Goal: Task Accomplishment & Management: Use online tool/utility

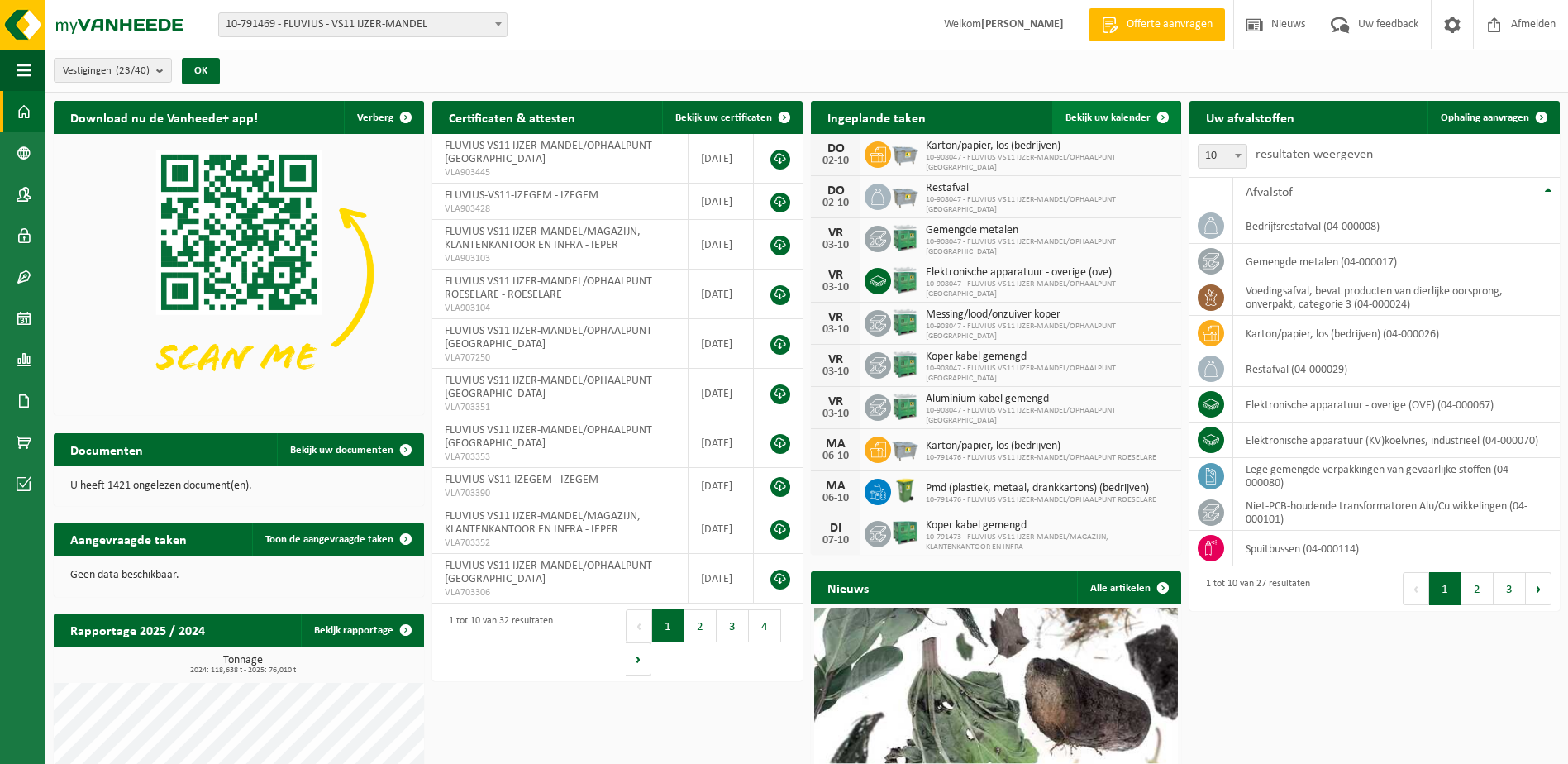
click at [1090, 117] on span "Bekijk uw kalender" at bounding box center [1109, 117] width 86 height 11
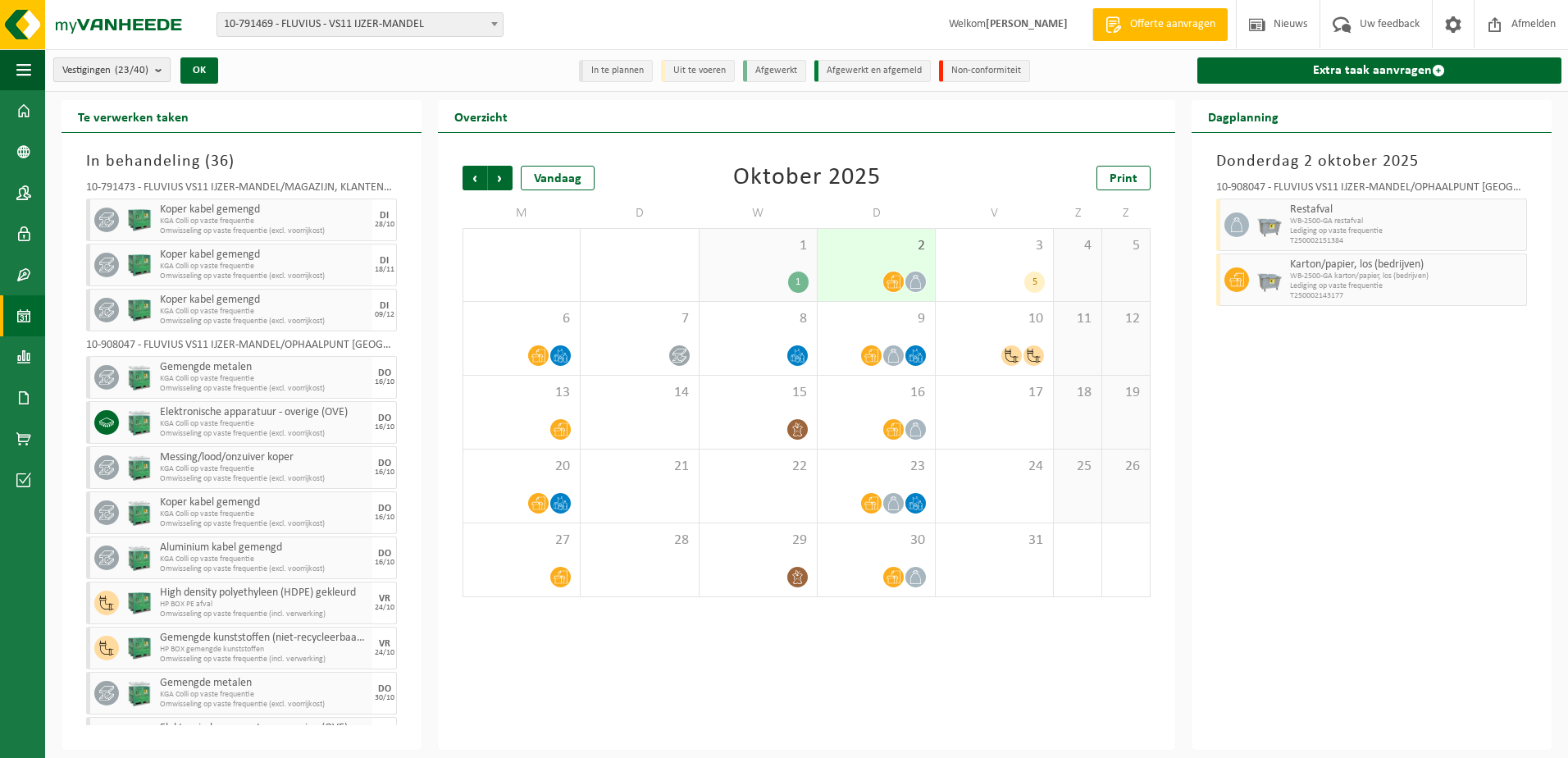
click at [120, 65] on count "(23/40)" at bounding box center [131, 70] width 33 height 11
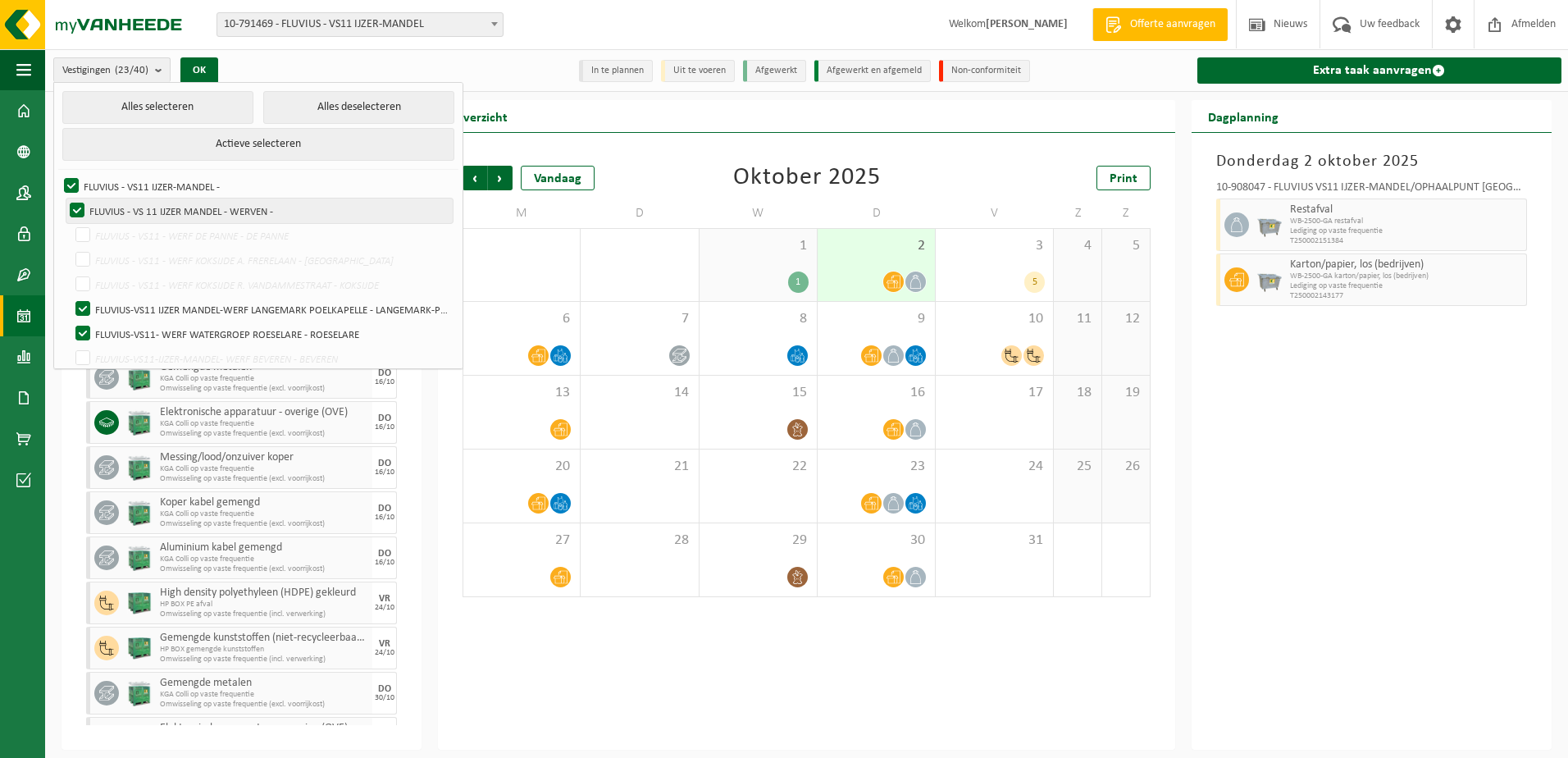
click at [78, 205] on label "FLUVIUS - VS 11 IJZER MANDEL - WERVEN -" at bounding box center [260, 211] width 386 height 25
click at [64, 199] on input "FLUVIUS - VS 11 IJZER MANDEL - WERVEN -" at bounding box center [63, 198] width 1 height 1
checkbox input "false"
click at [83, 305] on label "FLUVIUS-VS11 IJZER MANDEL-WERF LANGEMARK POELKAPELLE - LANGEMARK-POELKAPELLE" at bounding box center [263, 310] width 381 height 25
click at [70, 297] on input "FLUVIUS-VS11 IJZER MANDEL-WERF LANGEMARK POELKAPELLE - LANGEMARK-POELKAPELLE" at bounding box center [69, 296] width 1 height 1
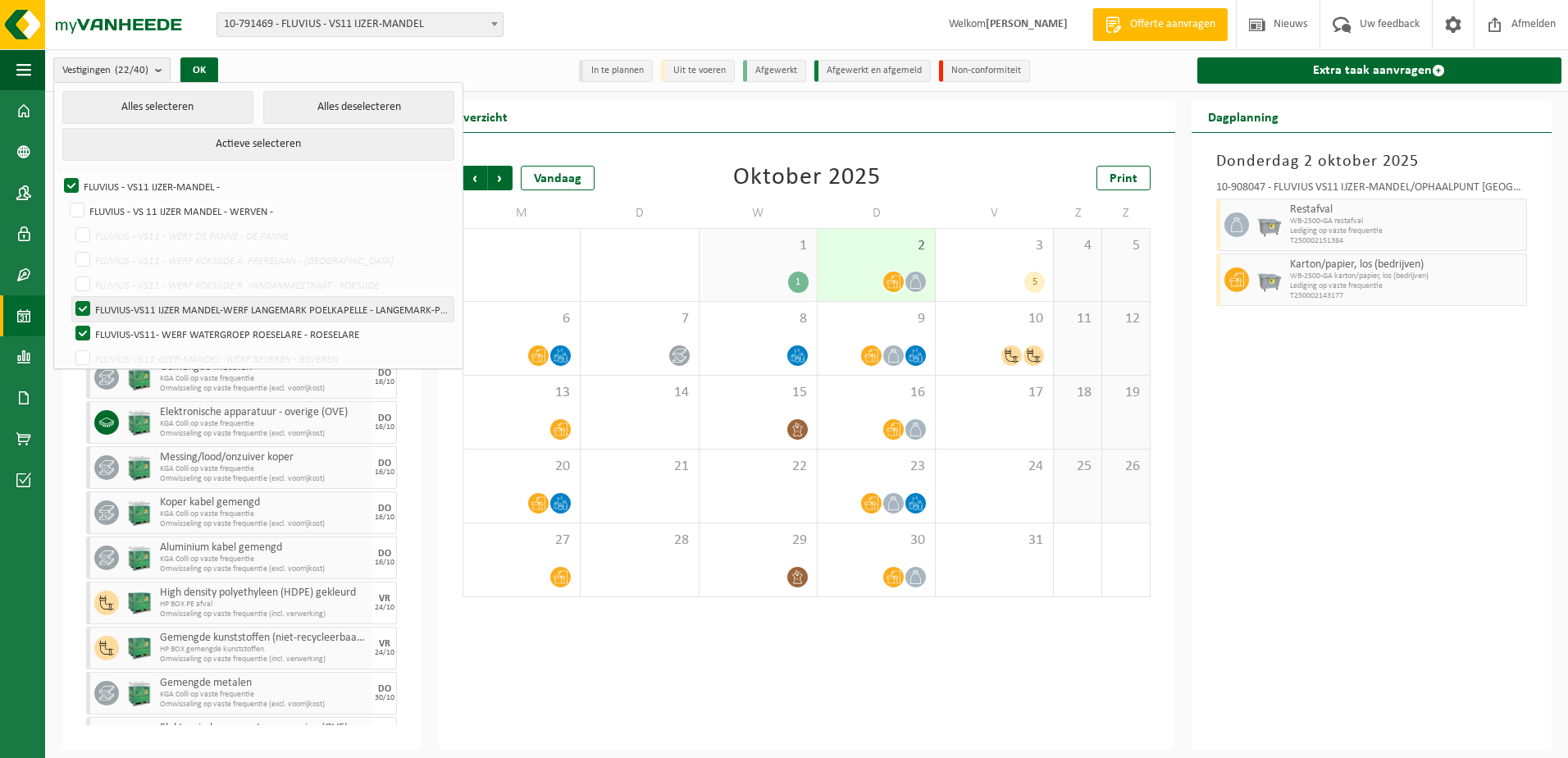
checkbox input "false"
click at [84, 328] on label "FLUVIUS-VS11- WERF WATERGROEP ROESELARE - ROESELARE" at bounding box center [263, 334] width 381 height 25
click at [70, 321] on input "FLUVIUS-VS11- WERF WATERGROEP ROESELARE - ROESELARE" at bounding box center [69, 320] width 1 height 1
checkbox input "false"
click at [68, 182] on label "FLUVIUS - VS11 IJZER-MANDEL -" at bounding box center [256, 186] width 392 height 25
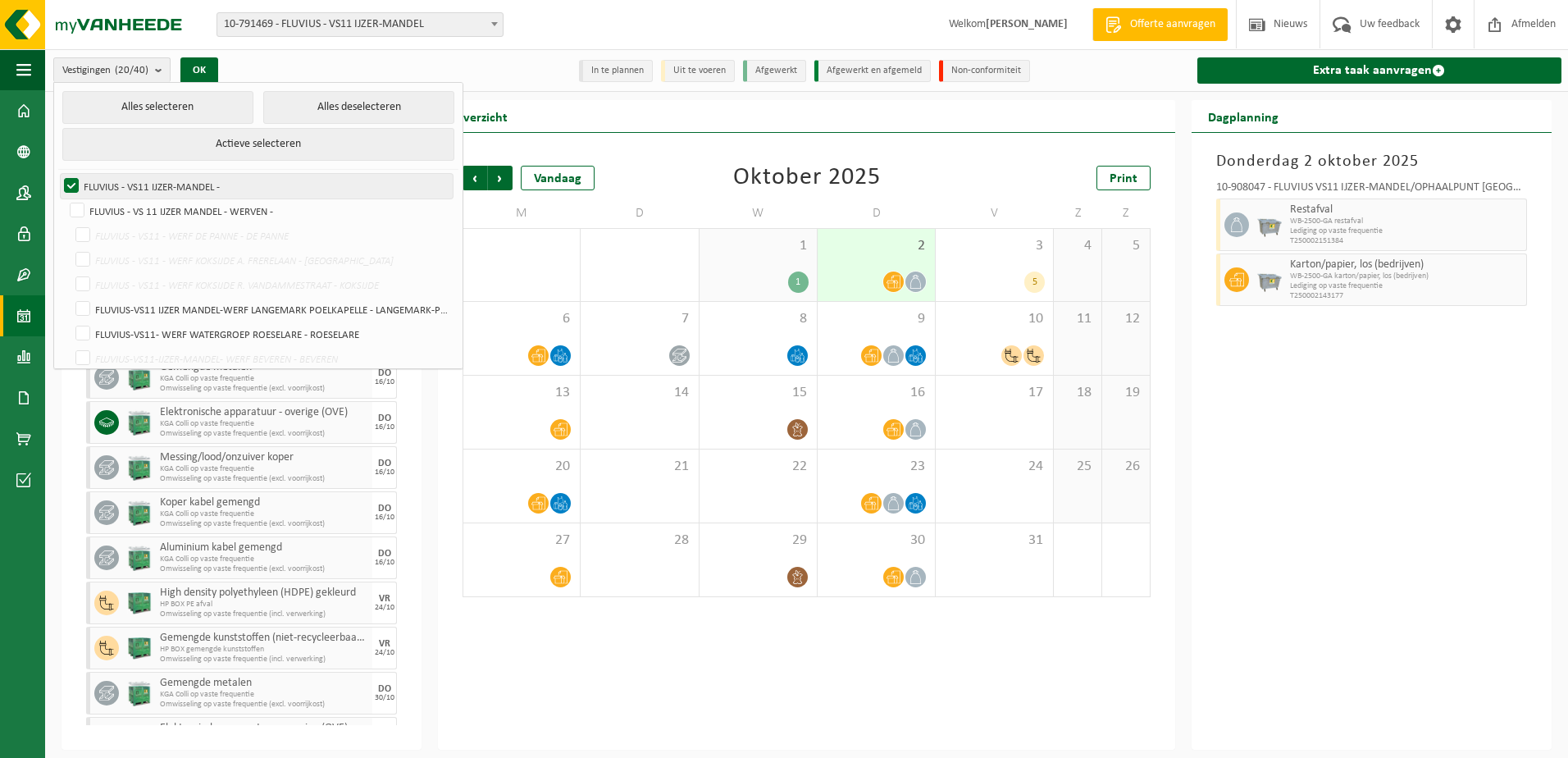
click at [58, 174] on input "FLUVIUS - VS11 IJZER-MANDEL -" at bounding box center [57, 173] width 1 height 1
checkbox input "false"
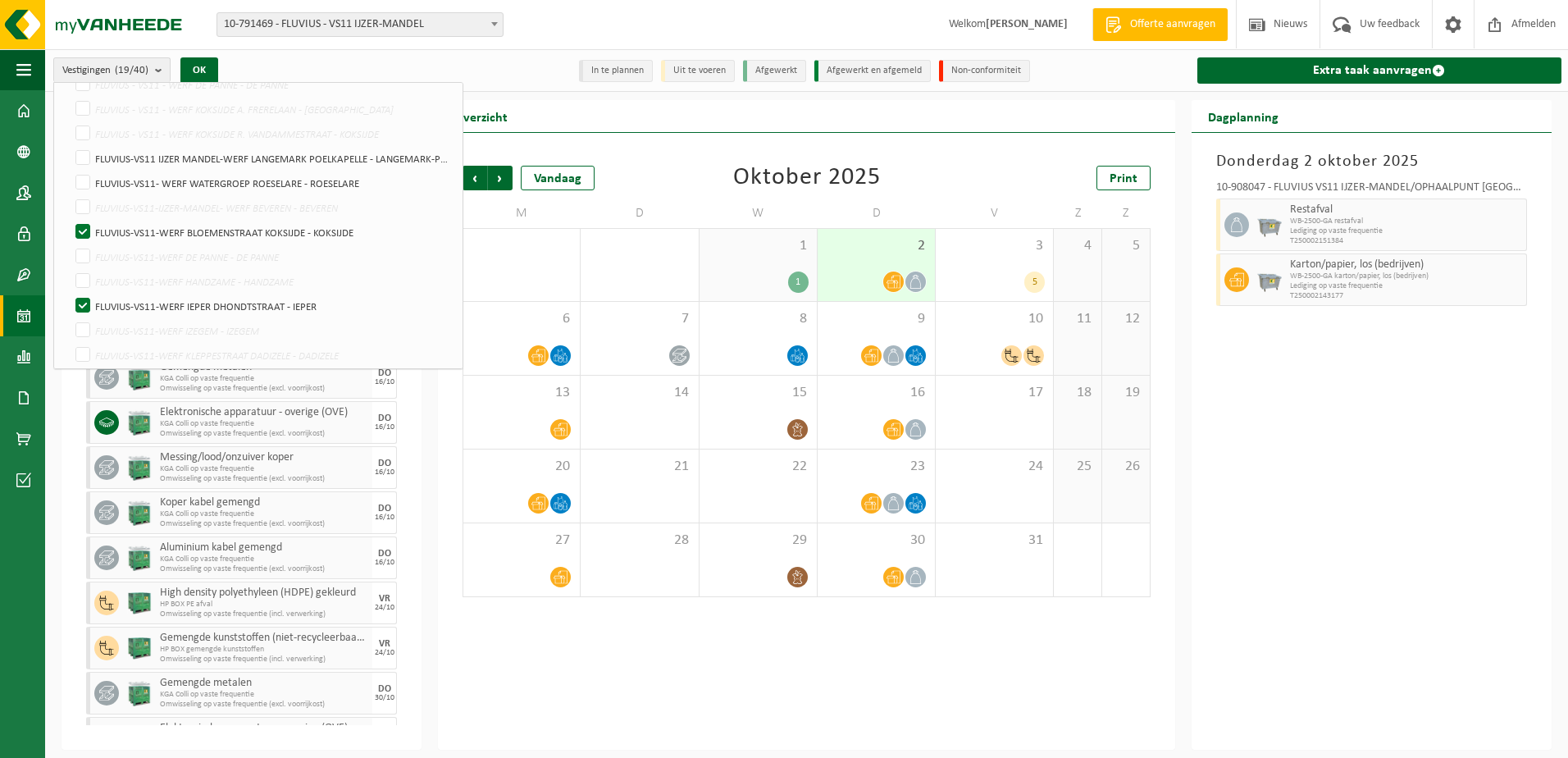
scroll to position [194, 0]
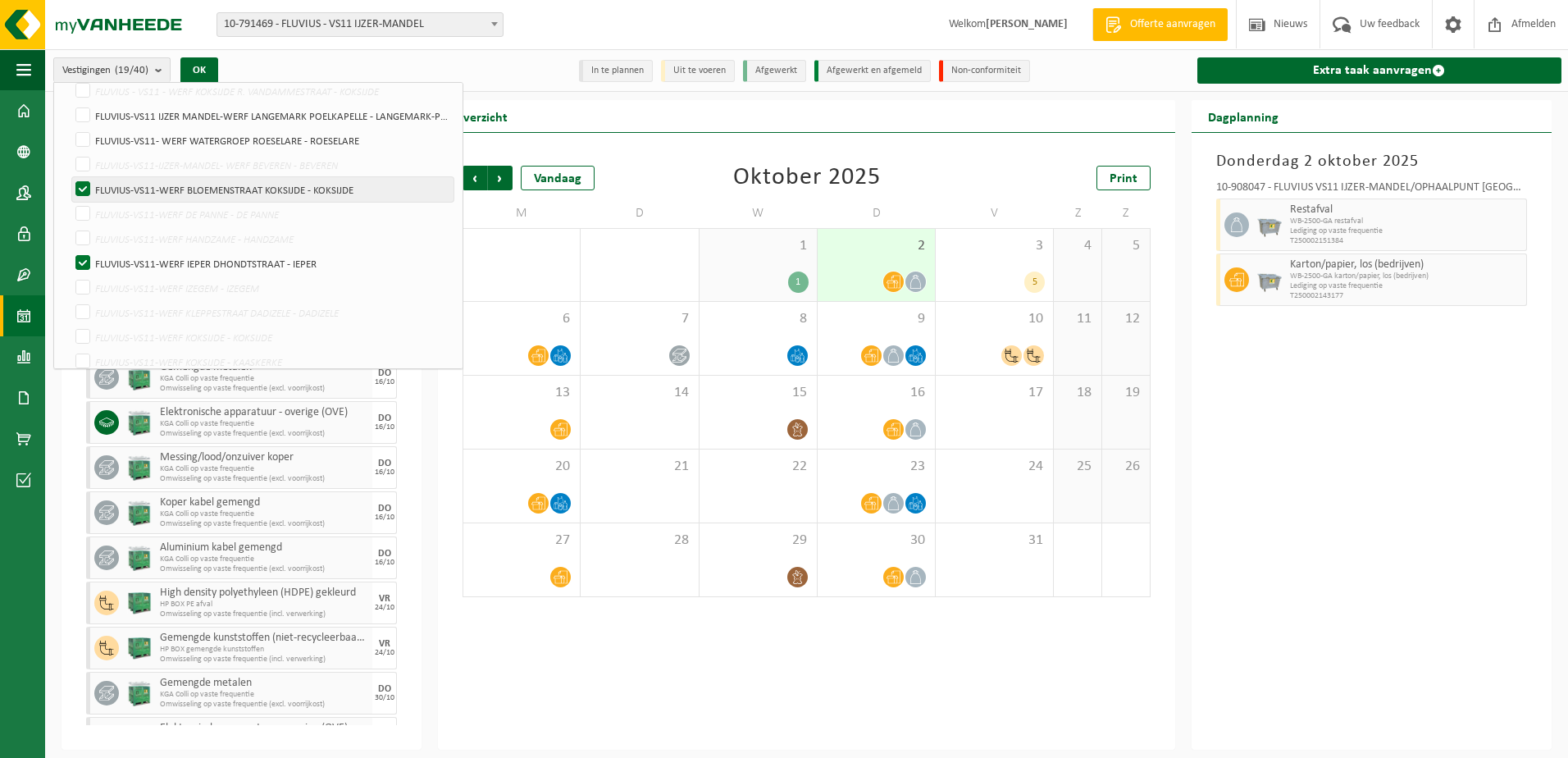
click at [83, 190] on label "FLUVIUS-VS11-WERF BLOEMENSTRAAT KOKSIJDE - KOKSIJDE" at bounding box center [263, 190] width 381 height 25
click at [70, 177] on input "FLUVIUS-VS11-WERF BLOEMENSTRAAT KOKSIJDE - KOKSIJDE" at bounding box center [69, 176] width 1 height 1
checkbox input "false"
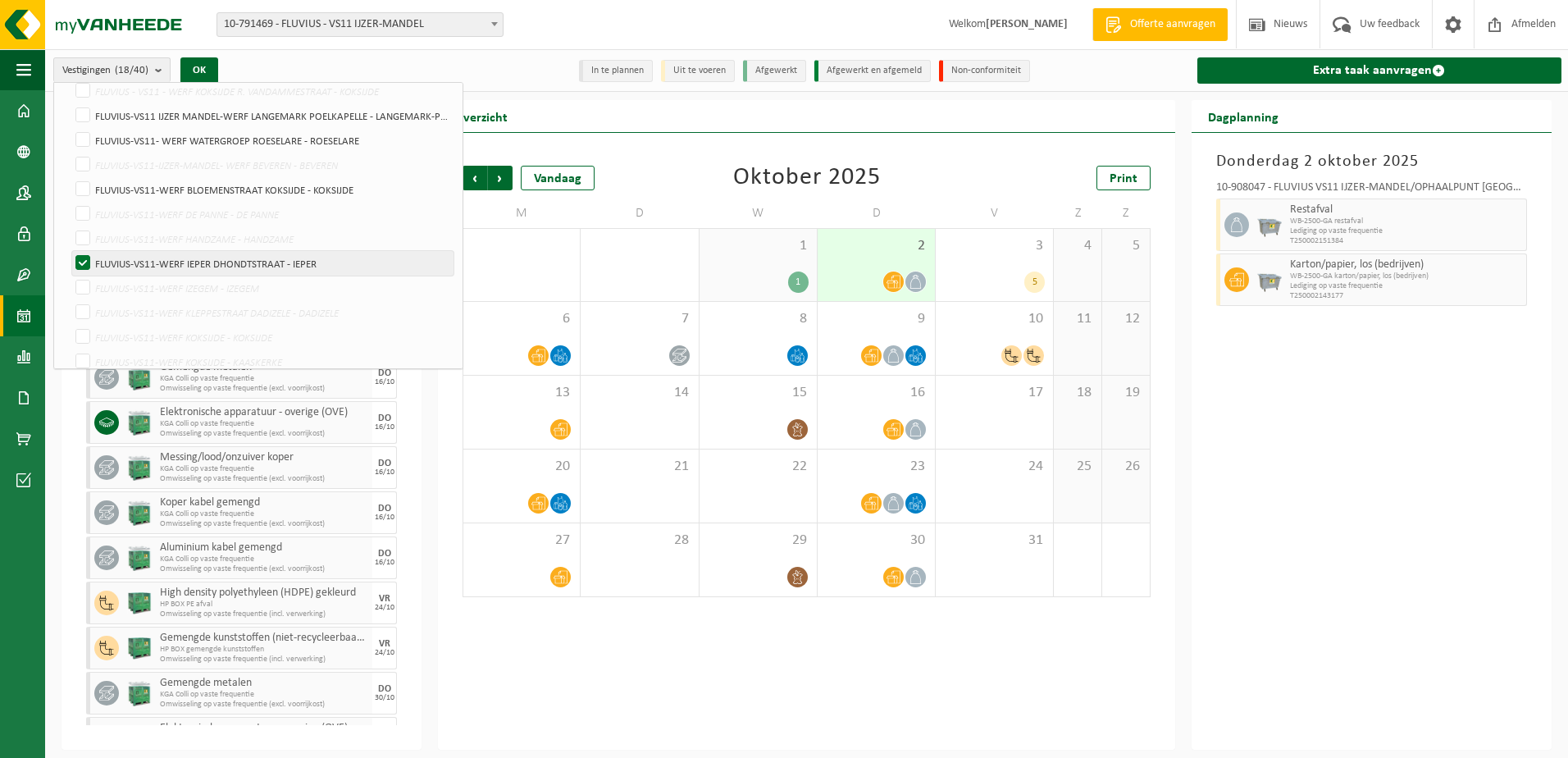
click at [85, 256] on label "FLUVIUS-VS11-WERF IEPER DHONDTSTRAAT - IEPER" at bounding box center [263, 264] width 381 height 25
click at [70, 251] on input "FLUVIUS-VS11-WERF IEPER DHONDTSTRAAT - IEPER" at bounding box center [69, 250] width 1 height 1
checkbox input "false"
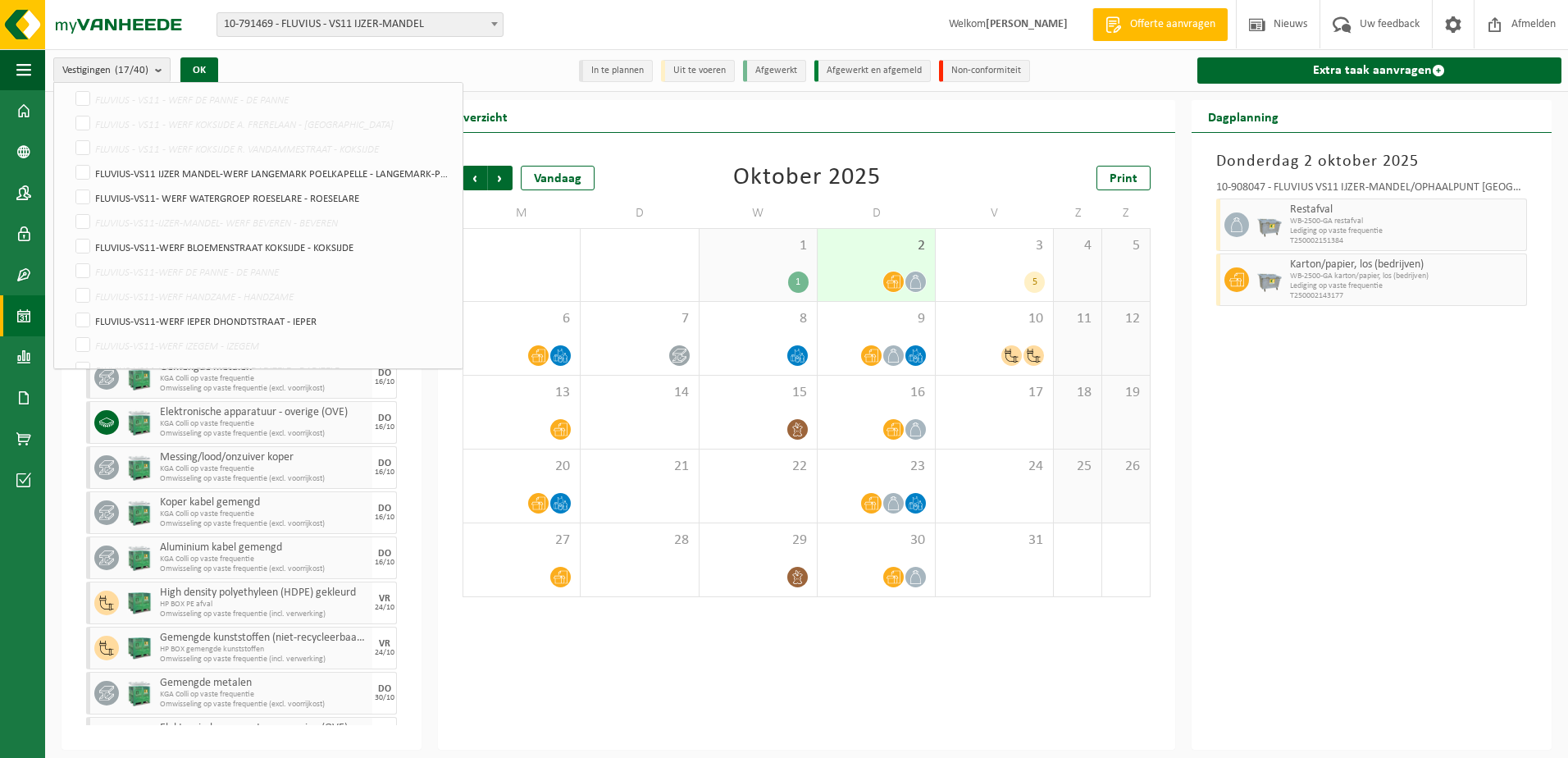
scroll to position [0, 0]
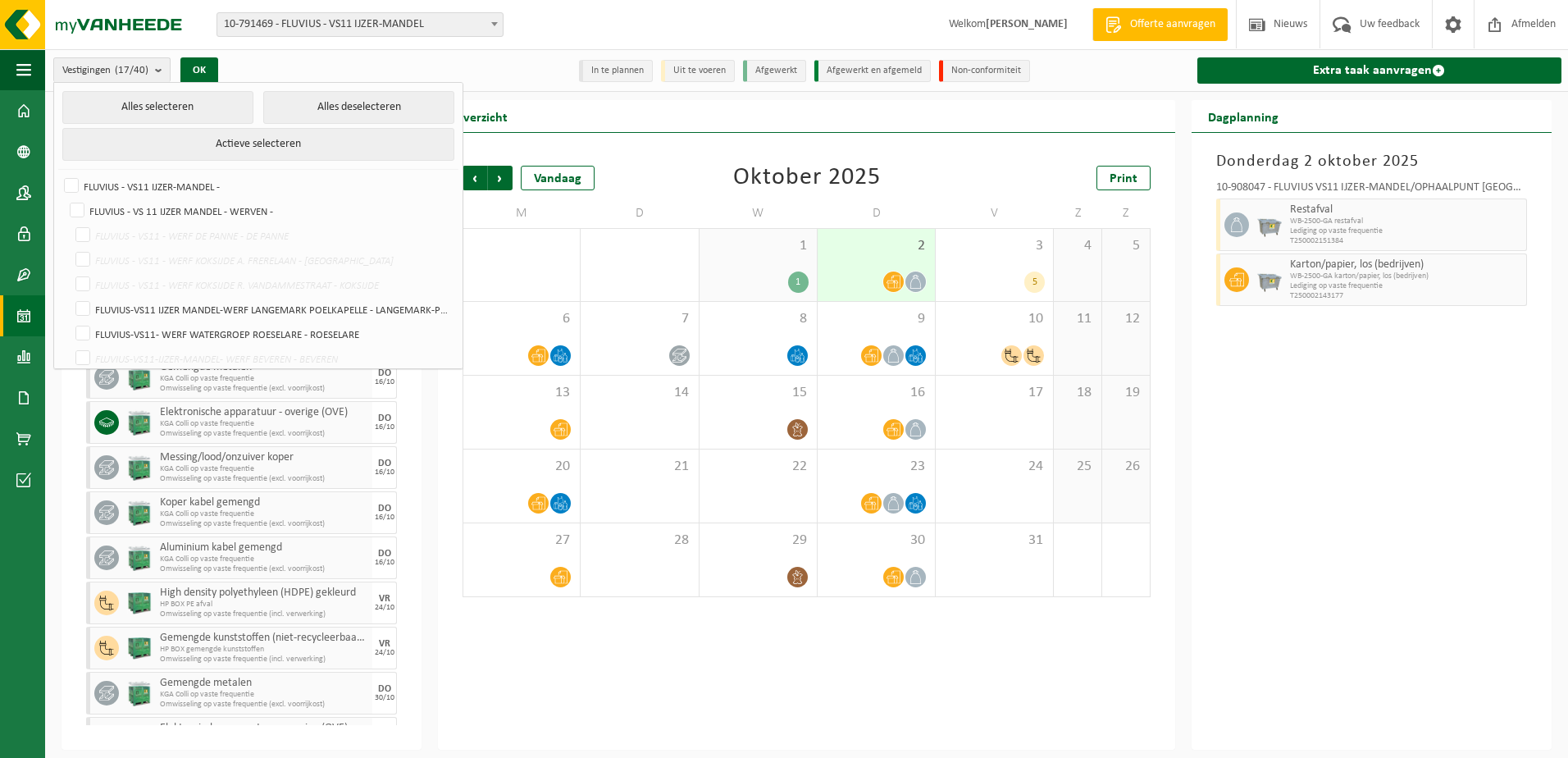
click at [490, 26] on span at bounding box center [495, 24] width 17 height 22
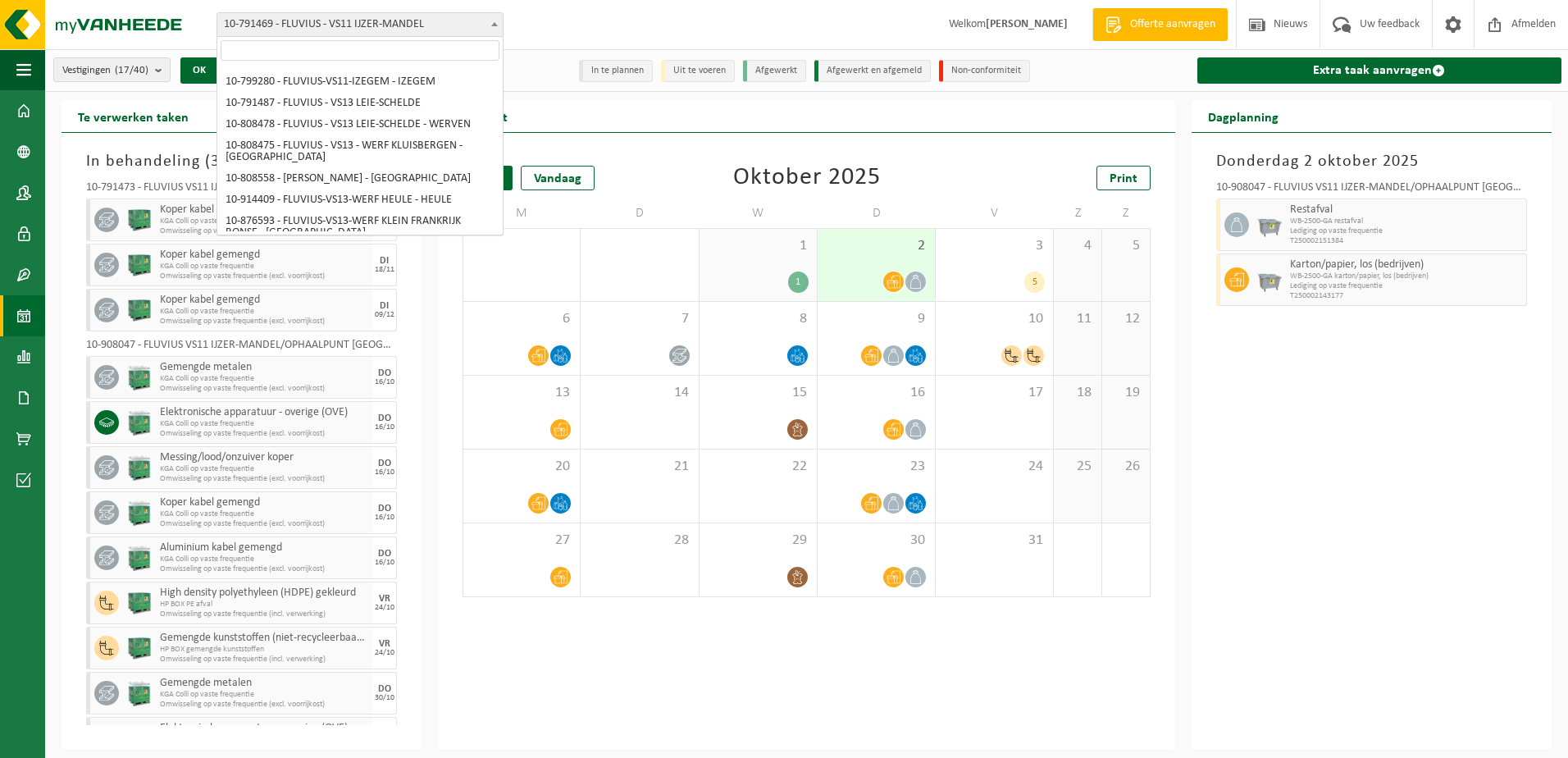
scroll to position [625, 0]
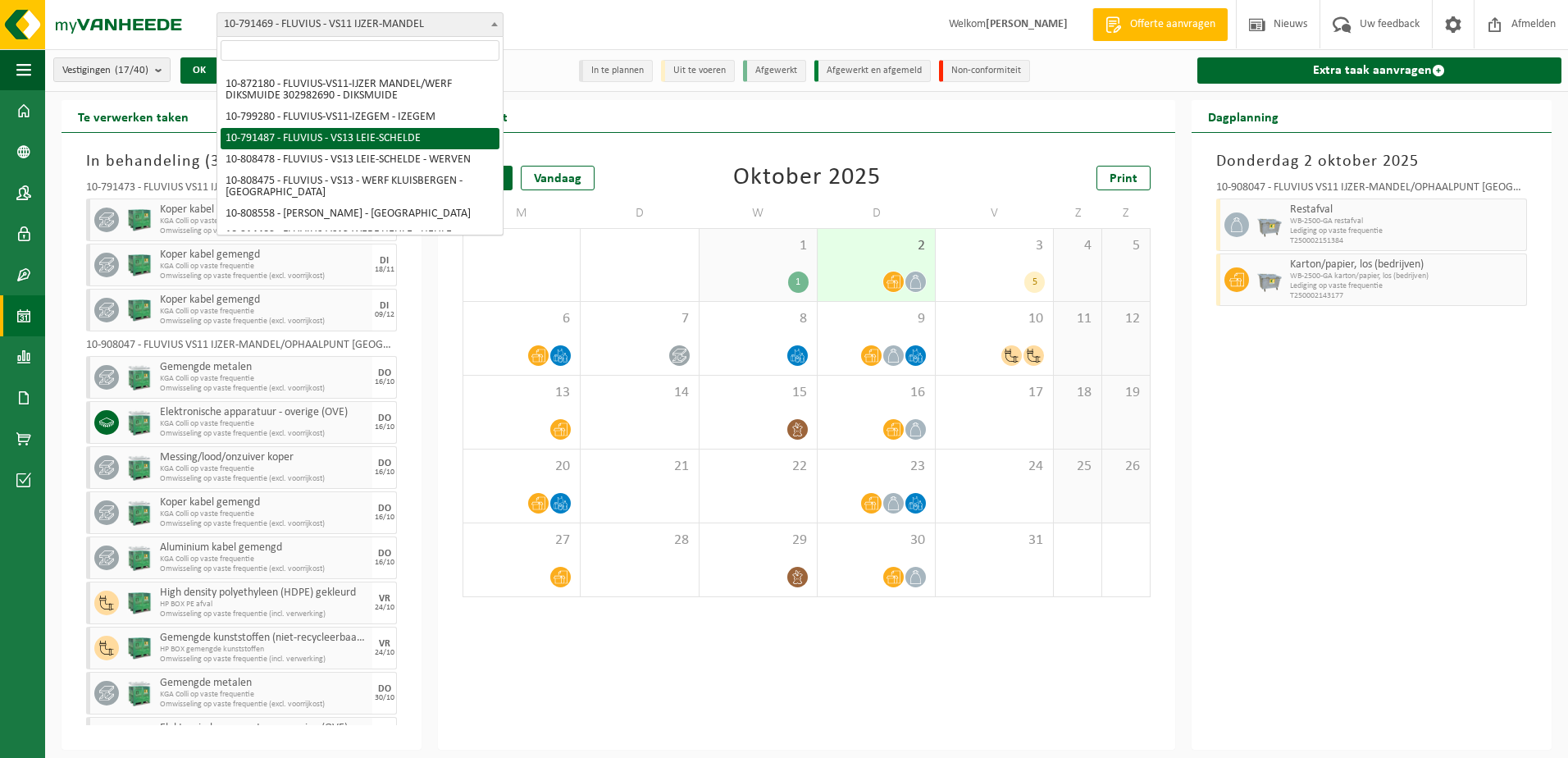
select select "30230"
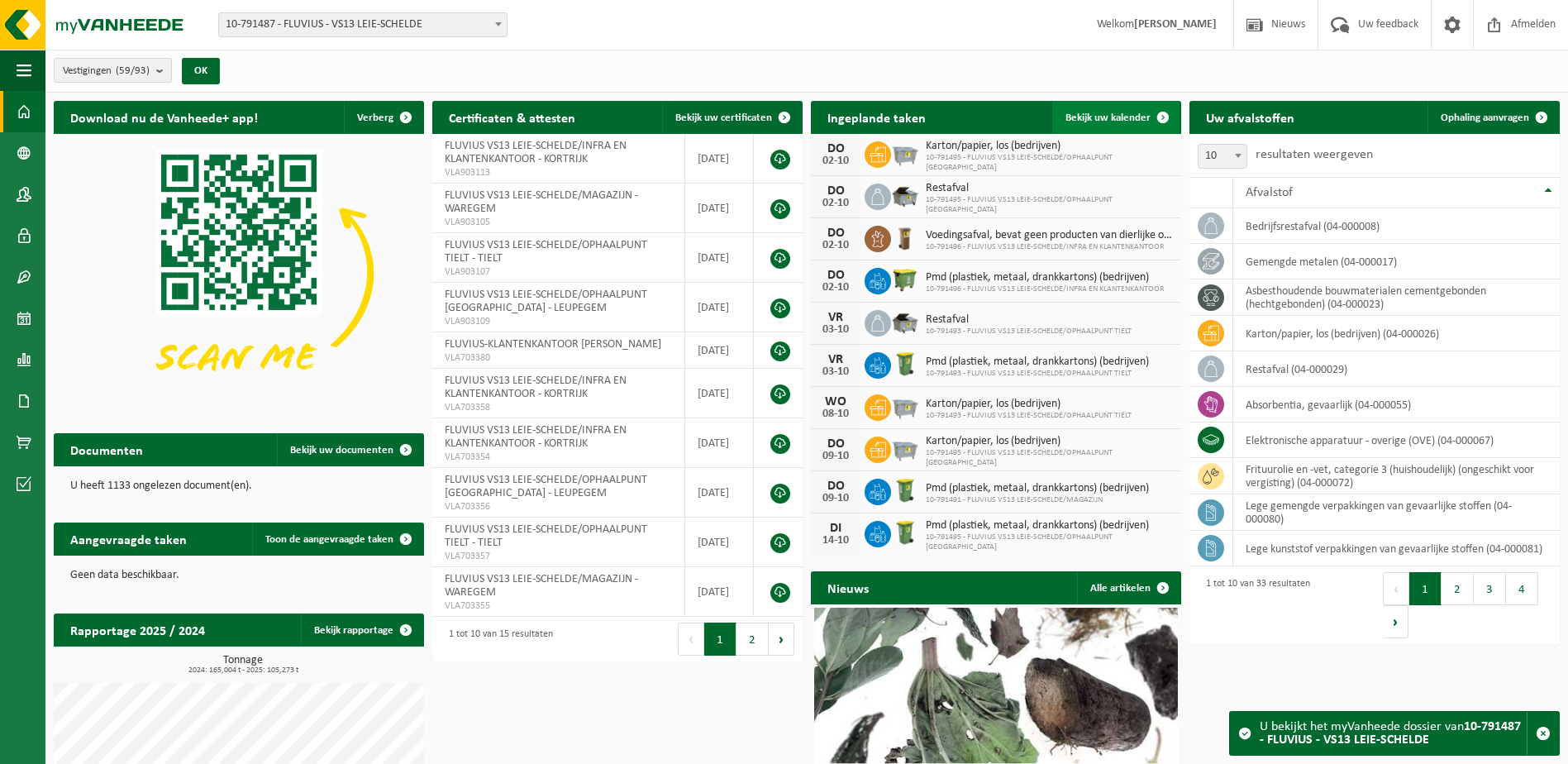
click at [1137, 116] on span "Bekijk uw kalender" at bounding box center [1109, 117] width 86 height 11
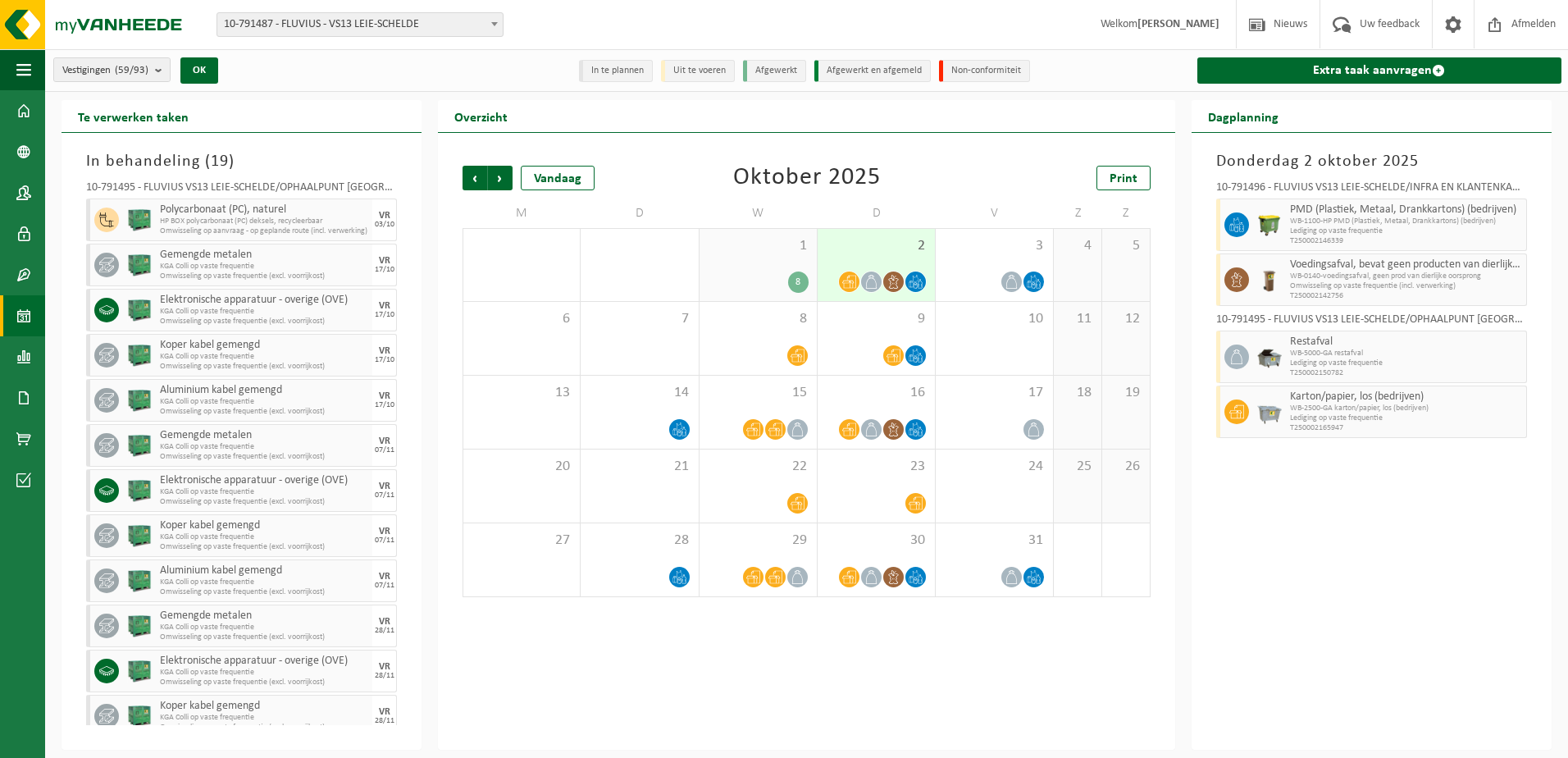
click at [759, 268] on div "1 8" at bounding box center [758, 265] width 117 height 72
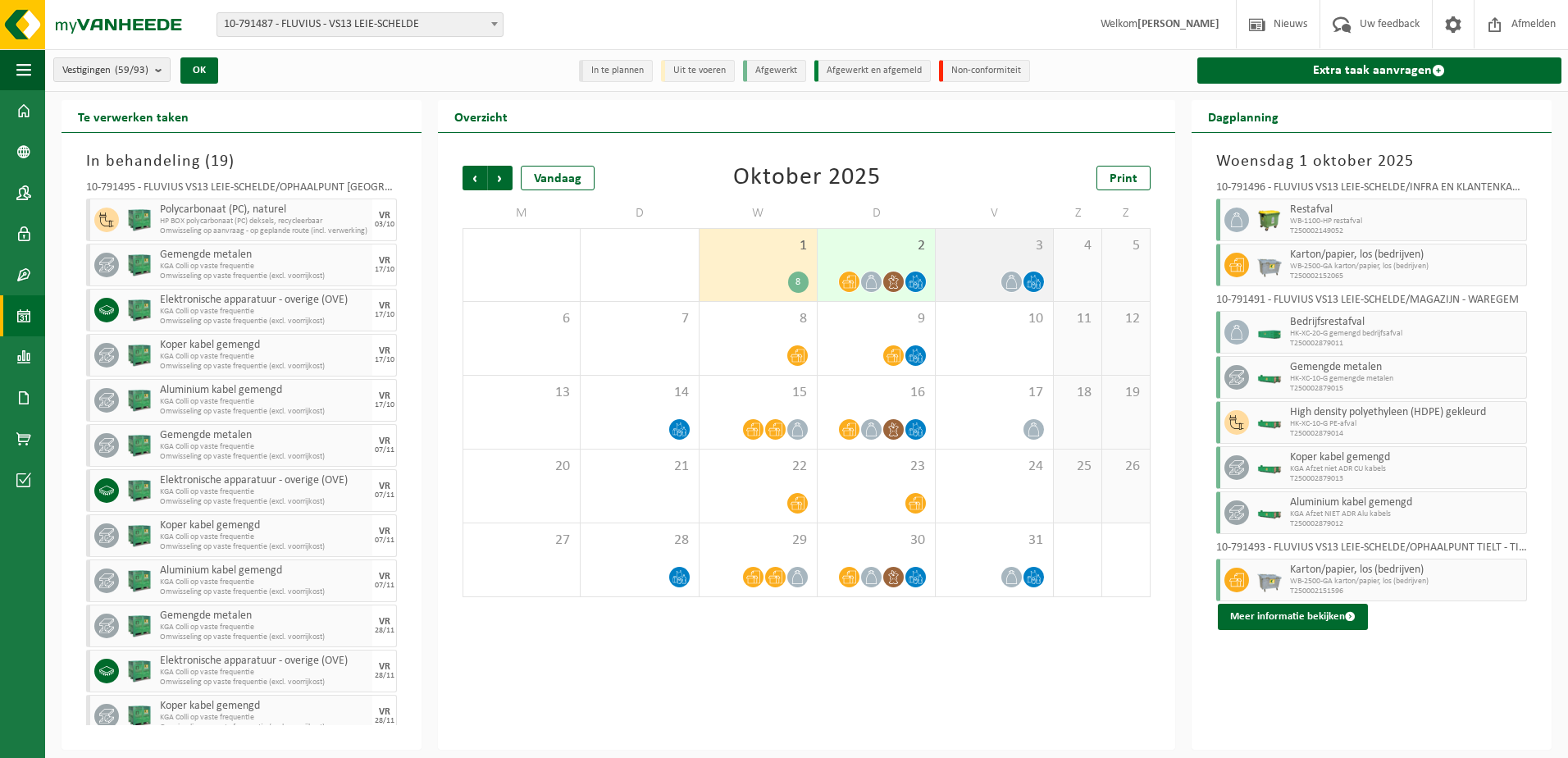
click at [975, 280] on div at bounding box center [994, 281] width 101 height 22
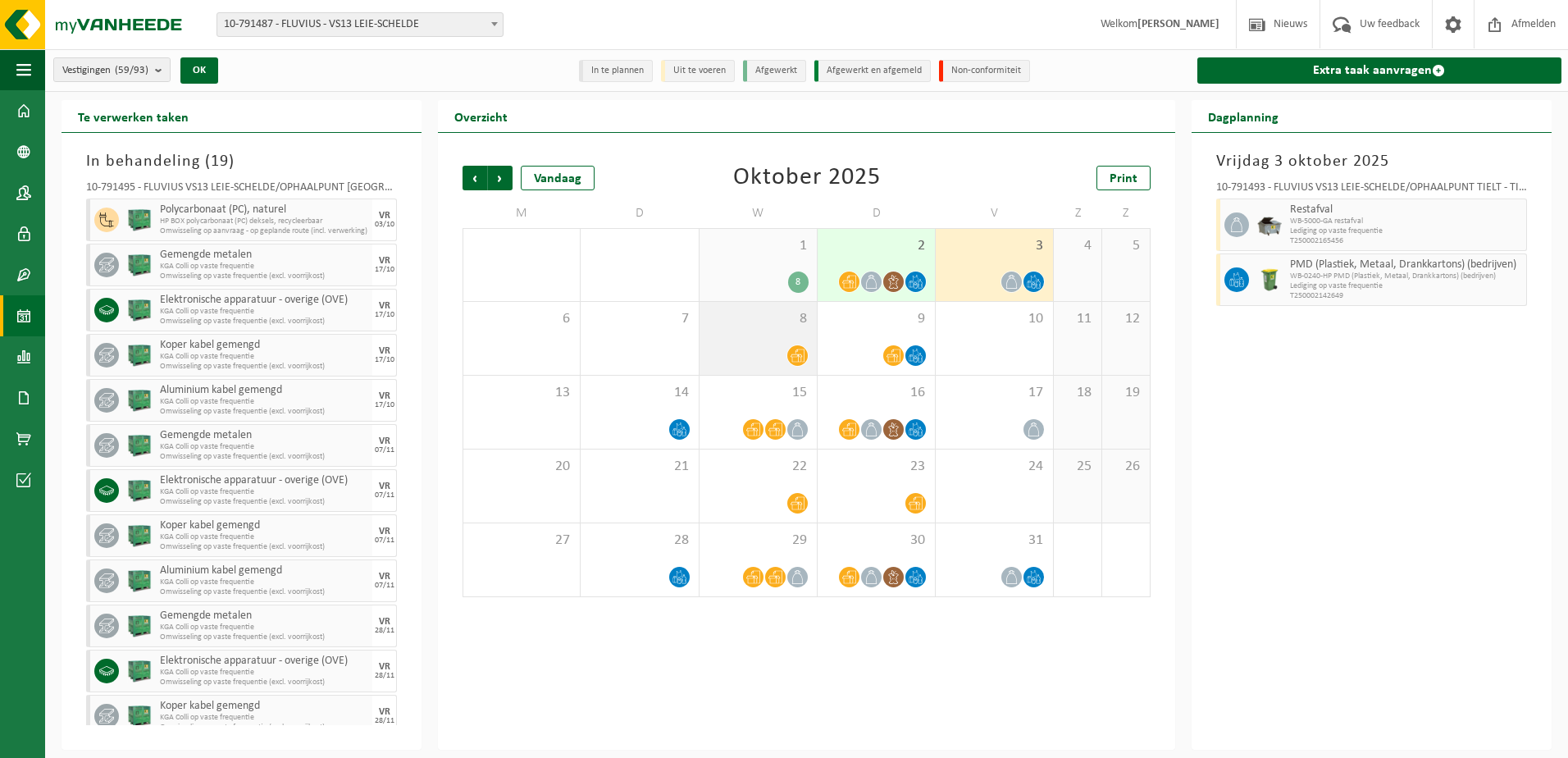
click at [786, 335] on div "8" at bounding box center [758, 339] width 117 height 73
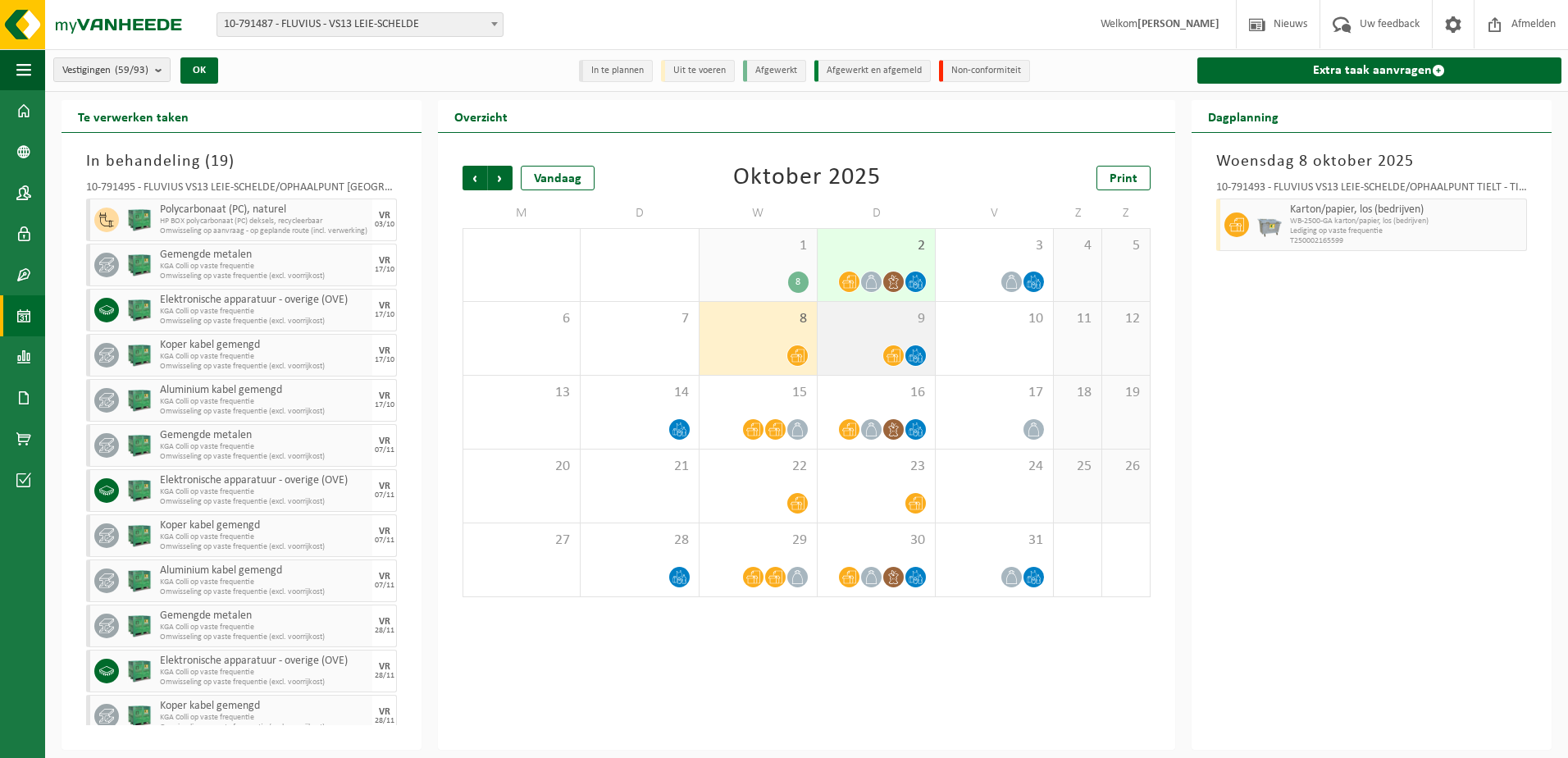
click at [891, 337] on div "9" at bounding box center [876, 339] width 117 height 73
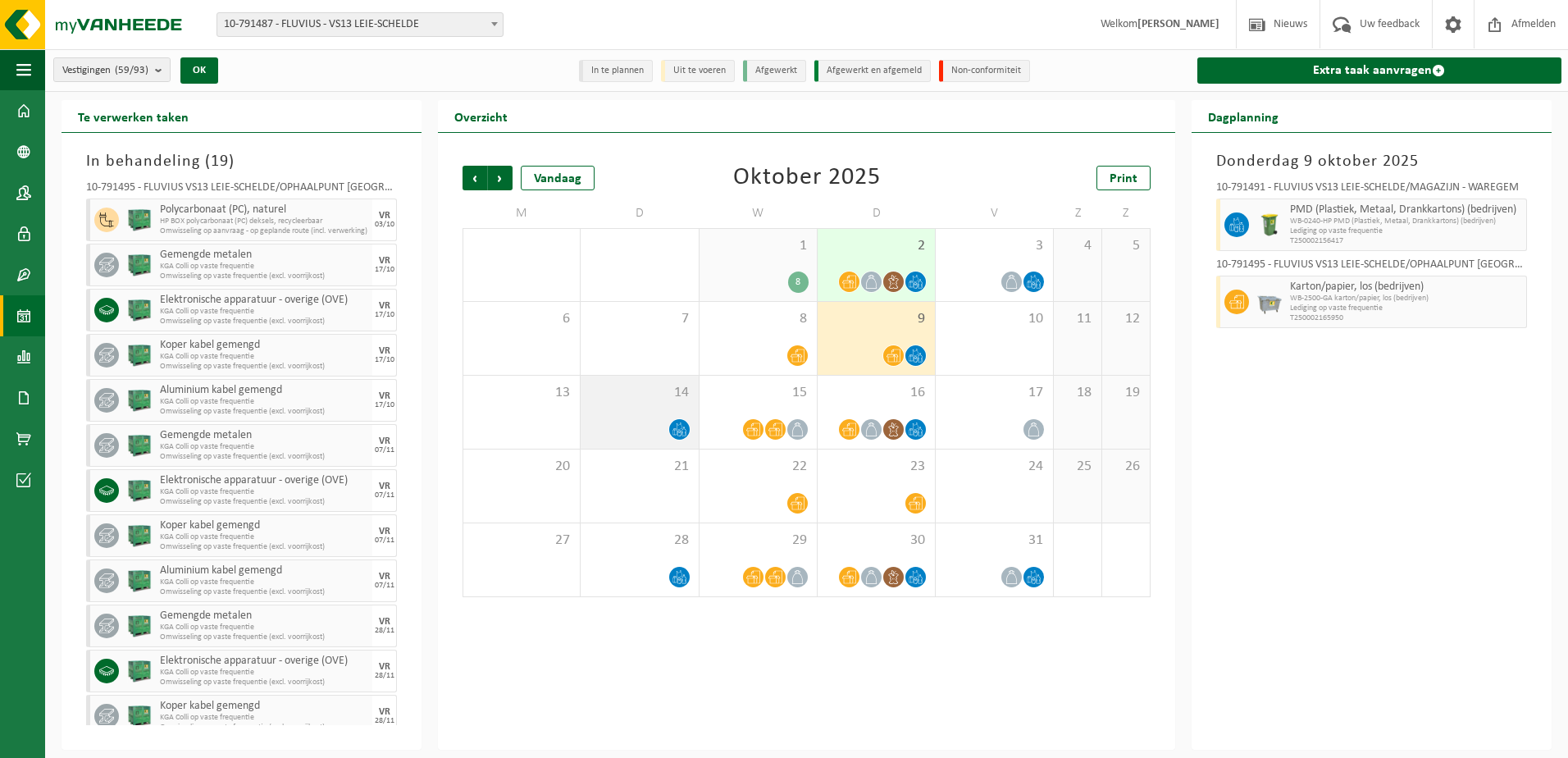
click at [667, 417] on div "14" at bounding box center [639, 413] width 117 height 73
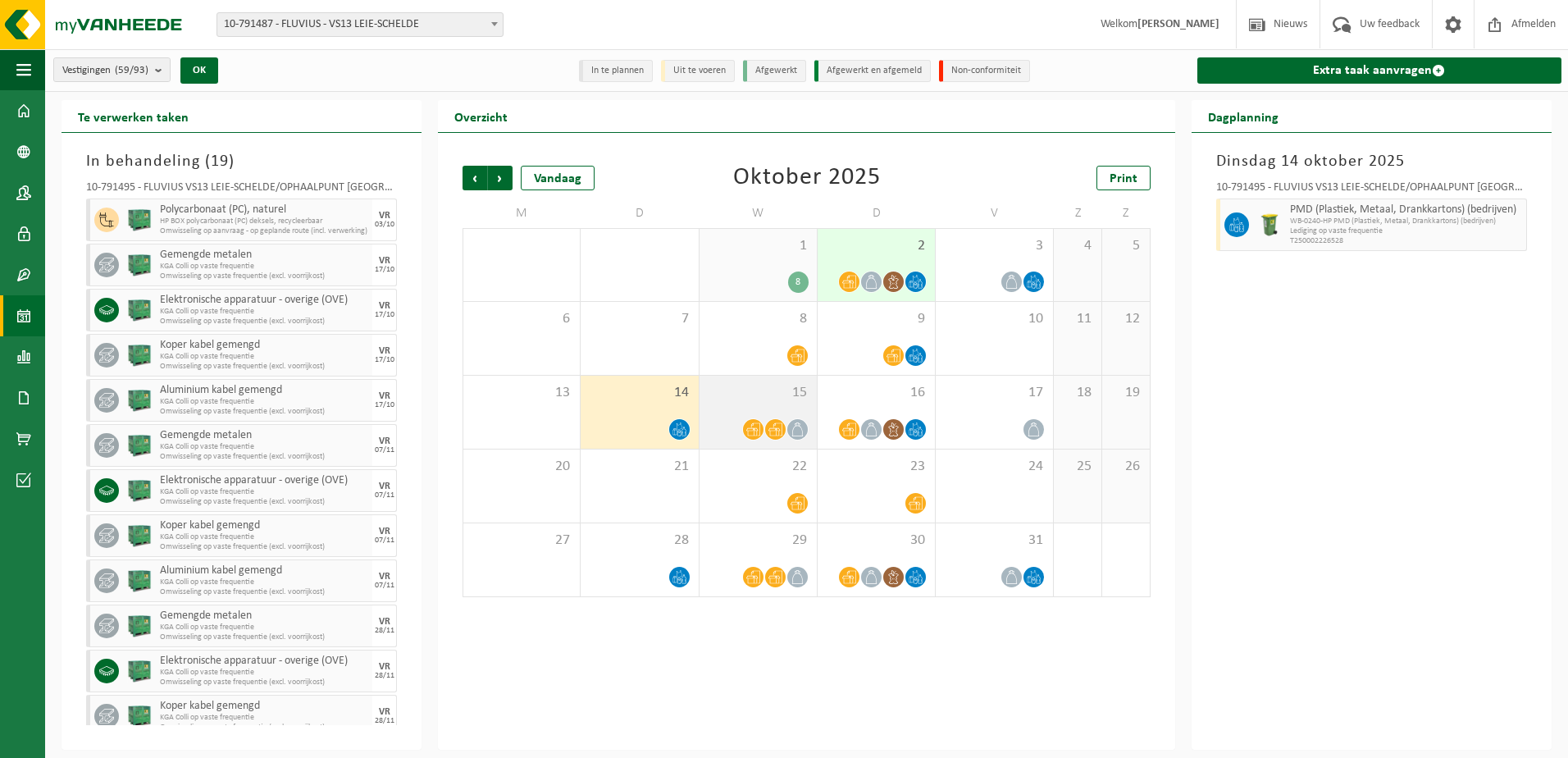
click at [757, 424] on icon at bounding box center [753, 429] width 14 height 14
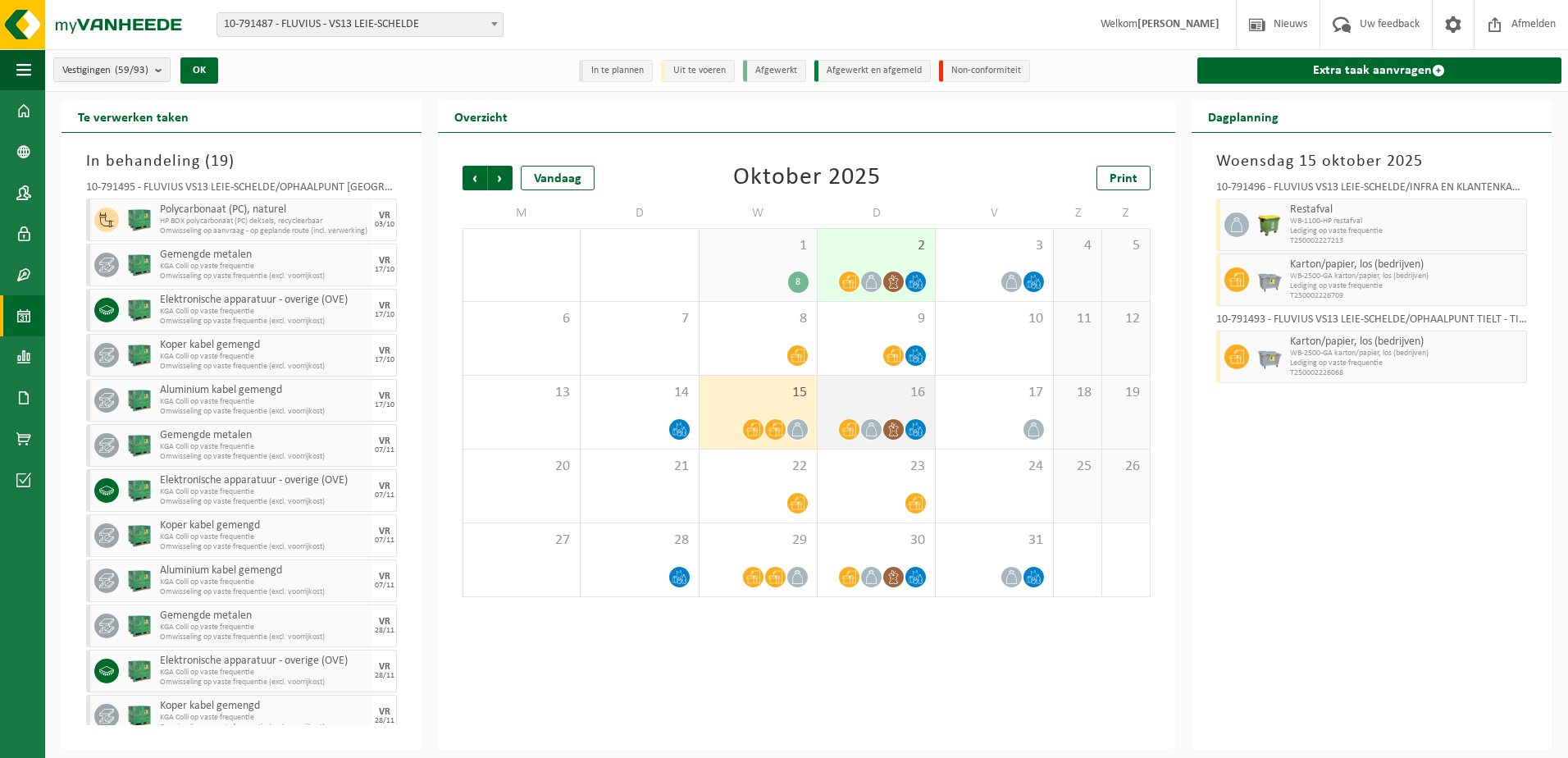
click at [888, 425] on icon at bounding box center [893, 429] width 14 height 14
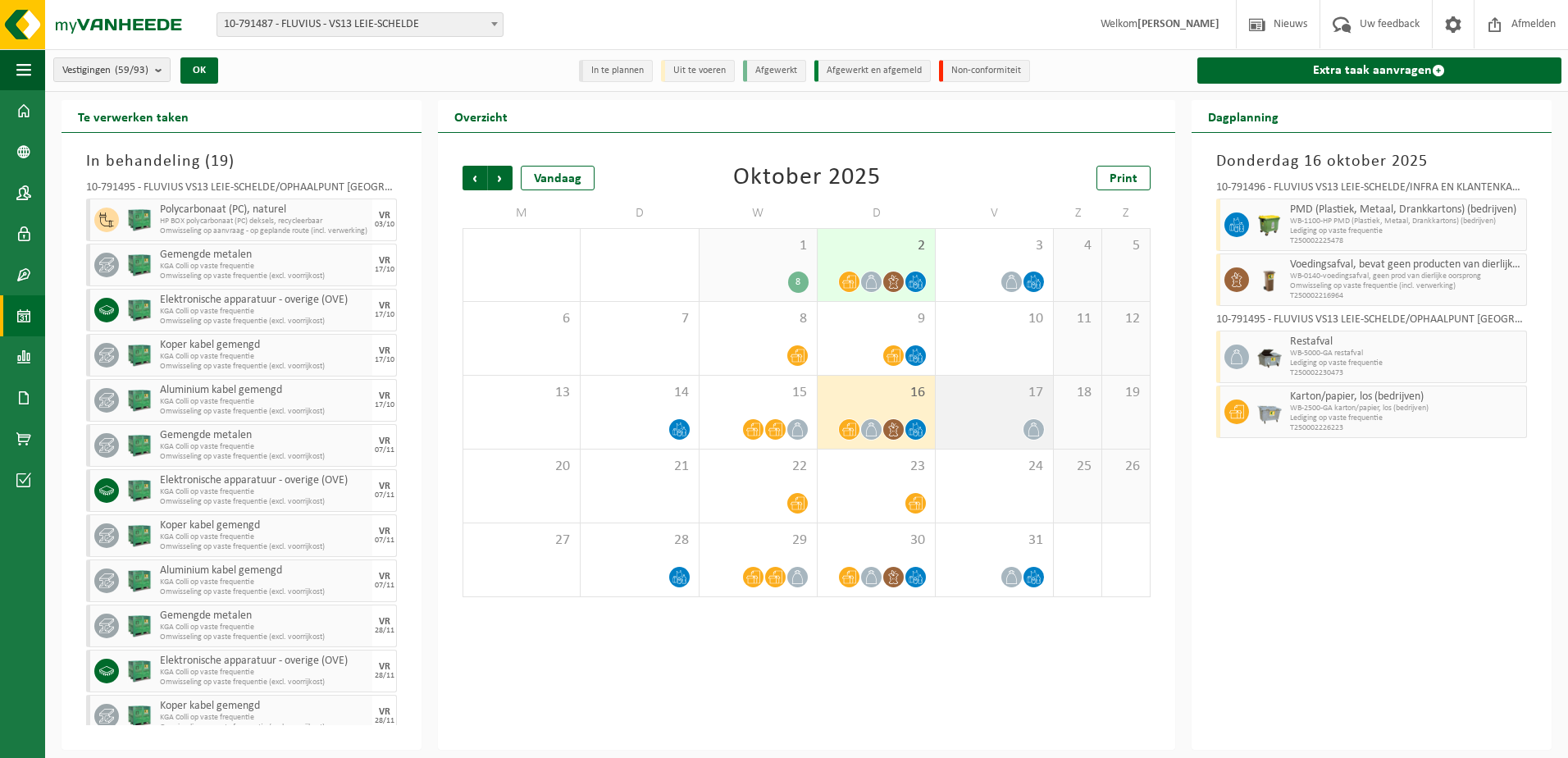
click at [977, 425] on div at bounding box center [994, 429] width 101 height 22
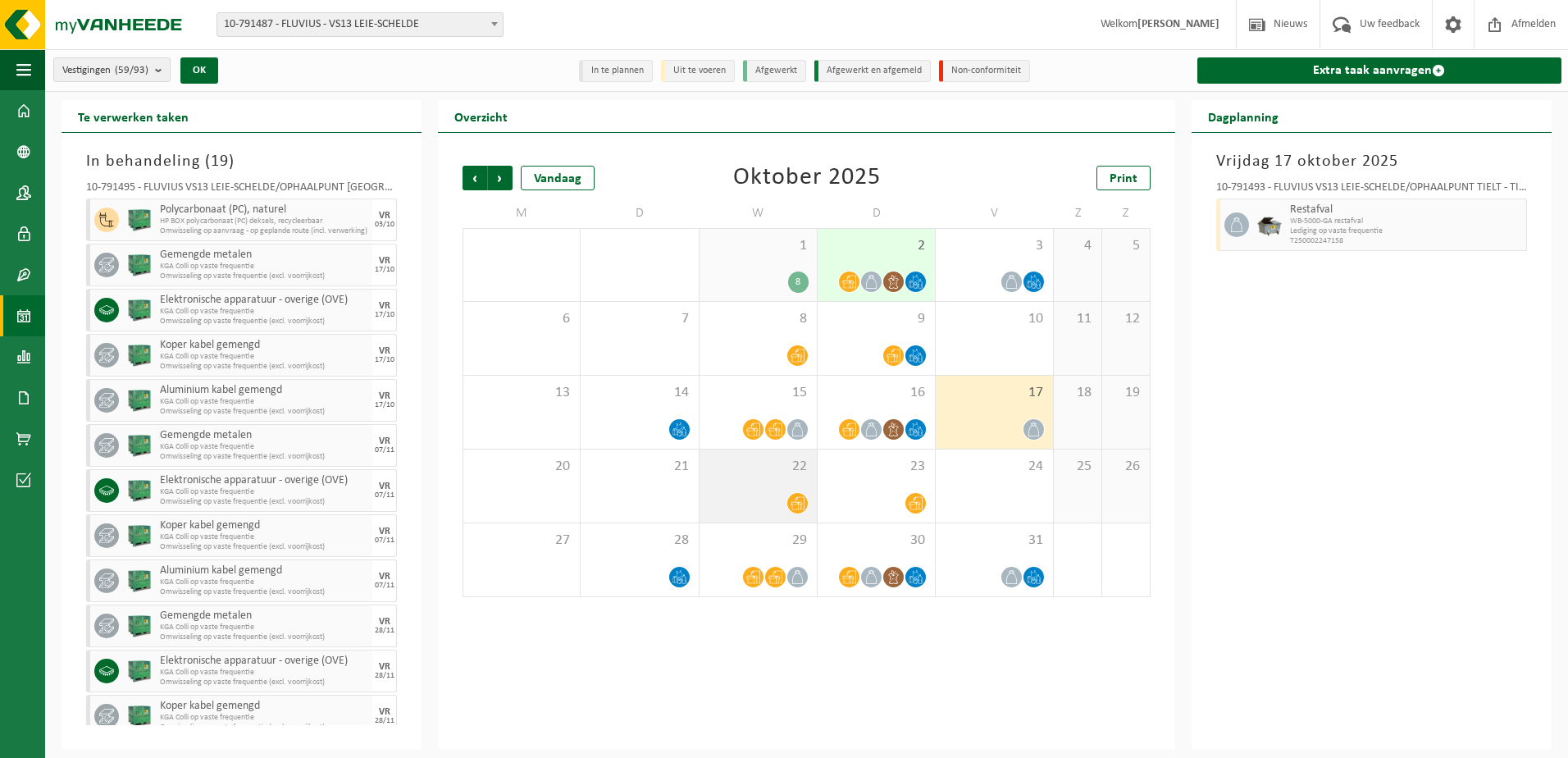
click at [761, 488] on div "22" at bounding box center [758, 486] width 117 height 73
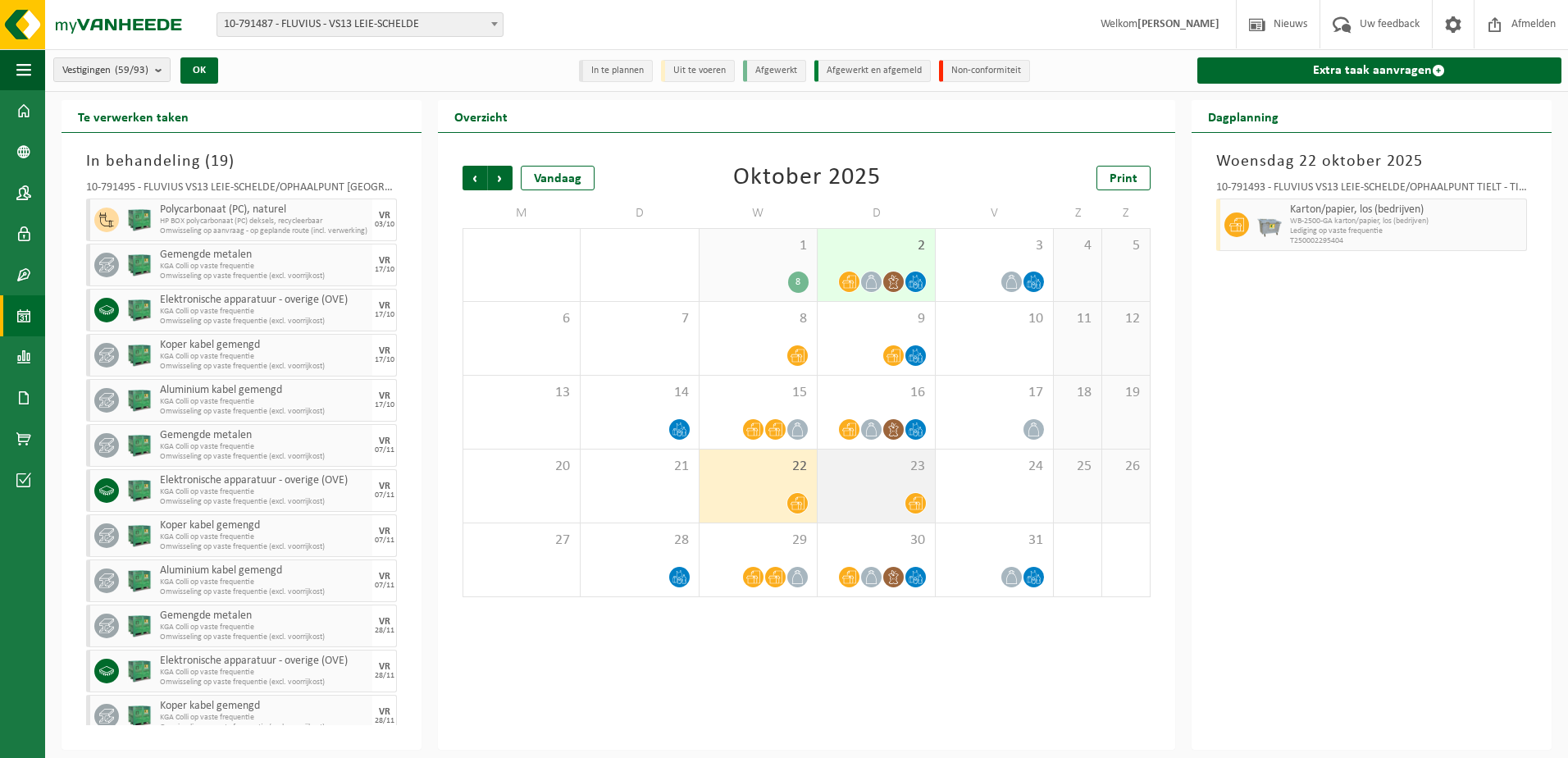
click at [883, 493] on div at bounding box center [876, 503] width 101 height 22
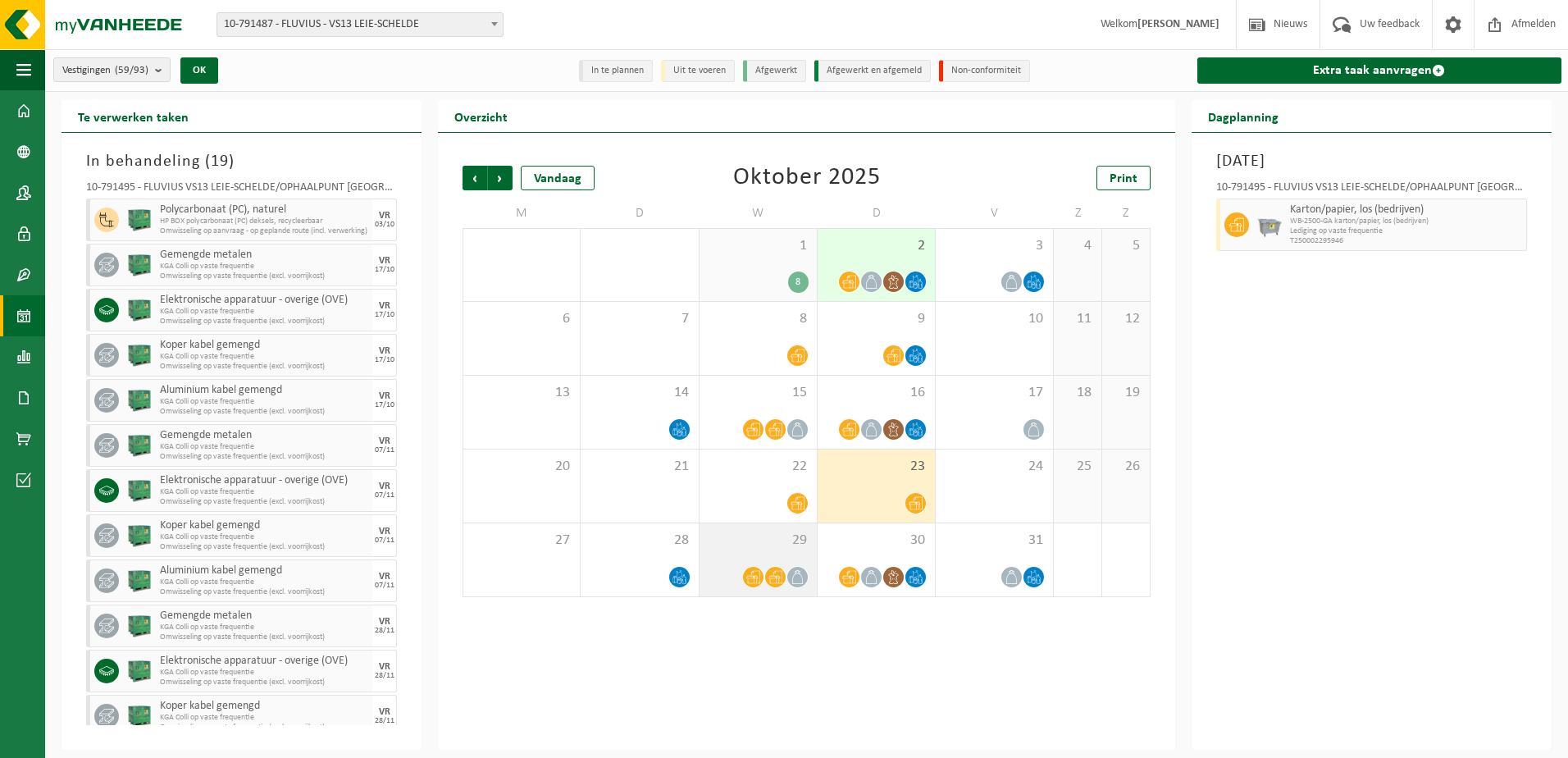
click at [760, 567] on div at bounding box center [758, 577] width 101 height 22
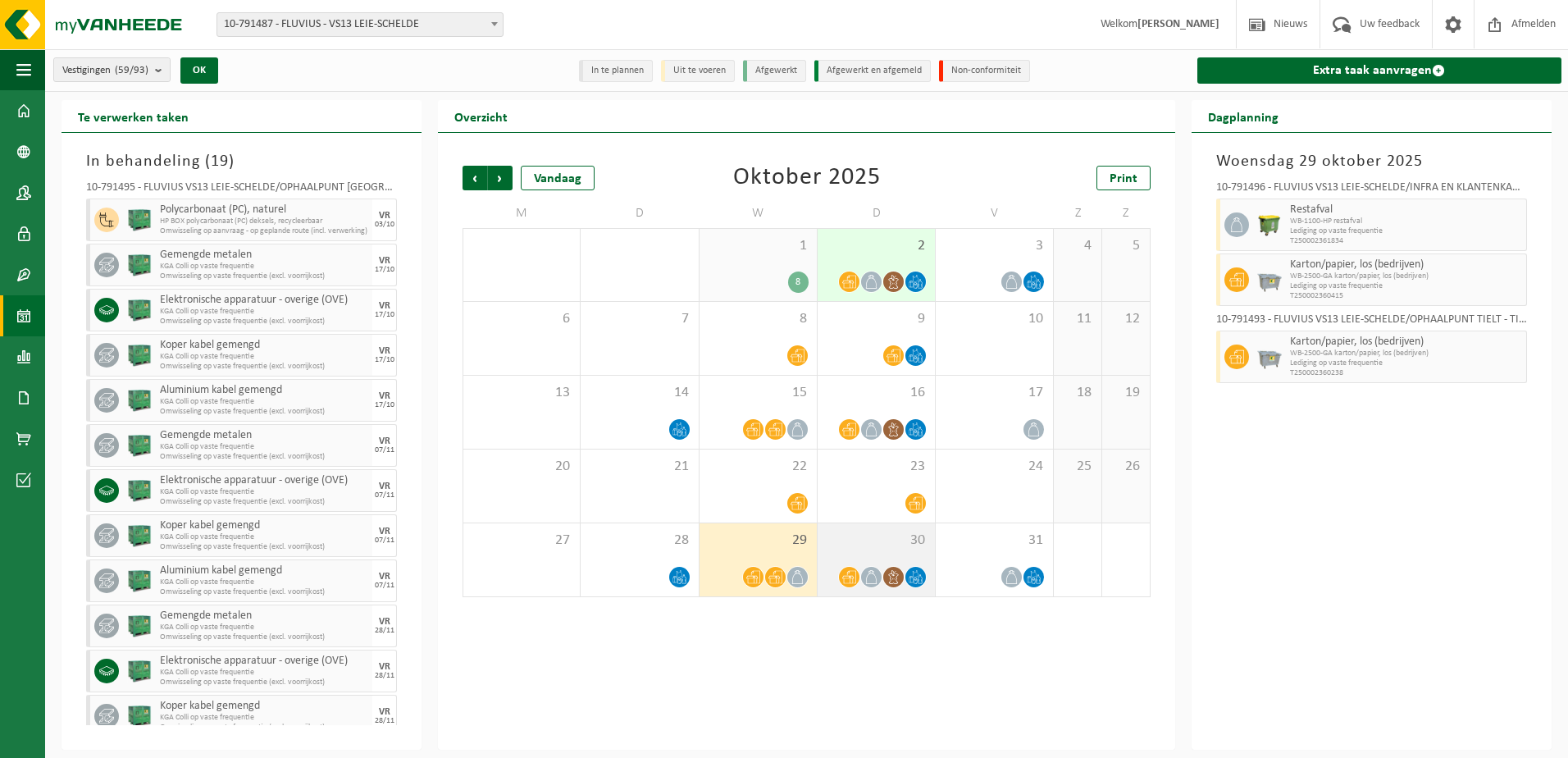
click at [851, 572] on icon at bounding box center [848, 577] width 14 height 14
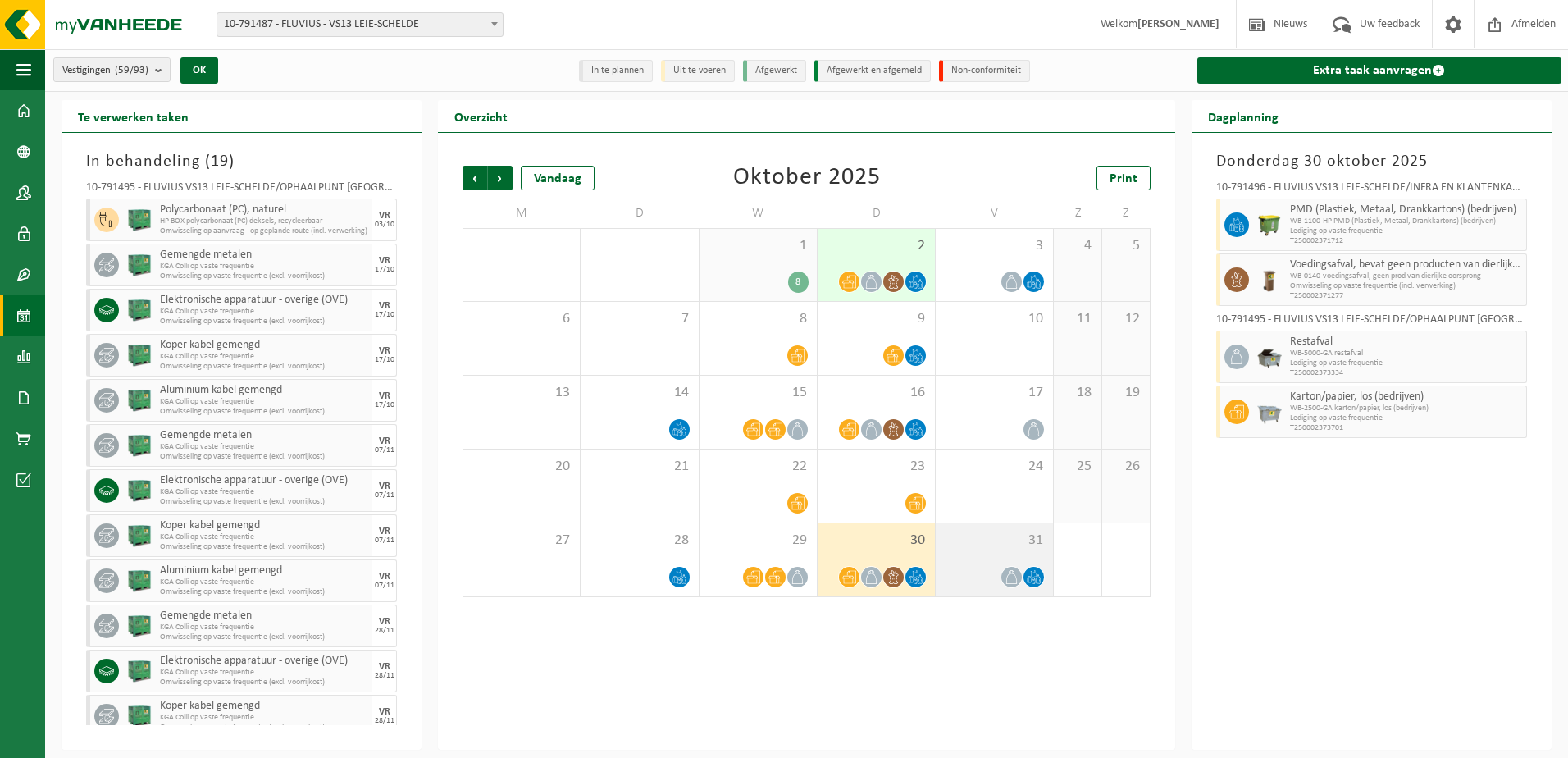
click at [976, 568] on div at bounding box center [994, 577] width 101 height 22
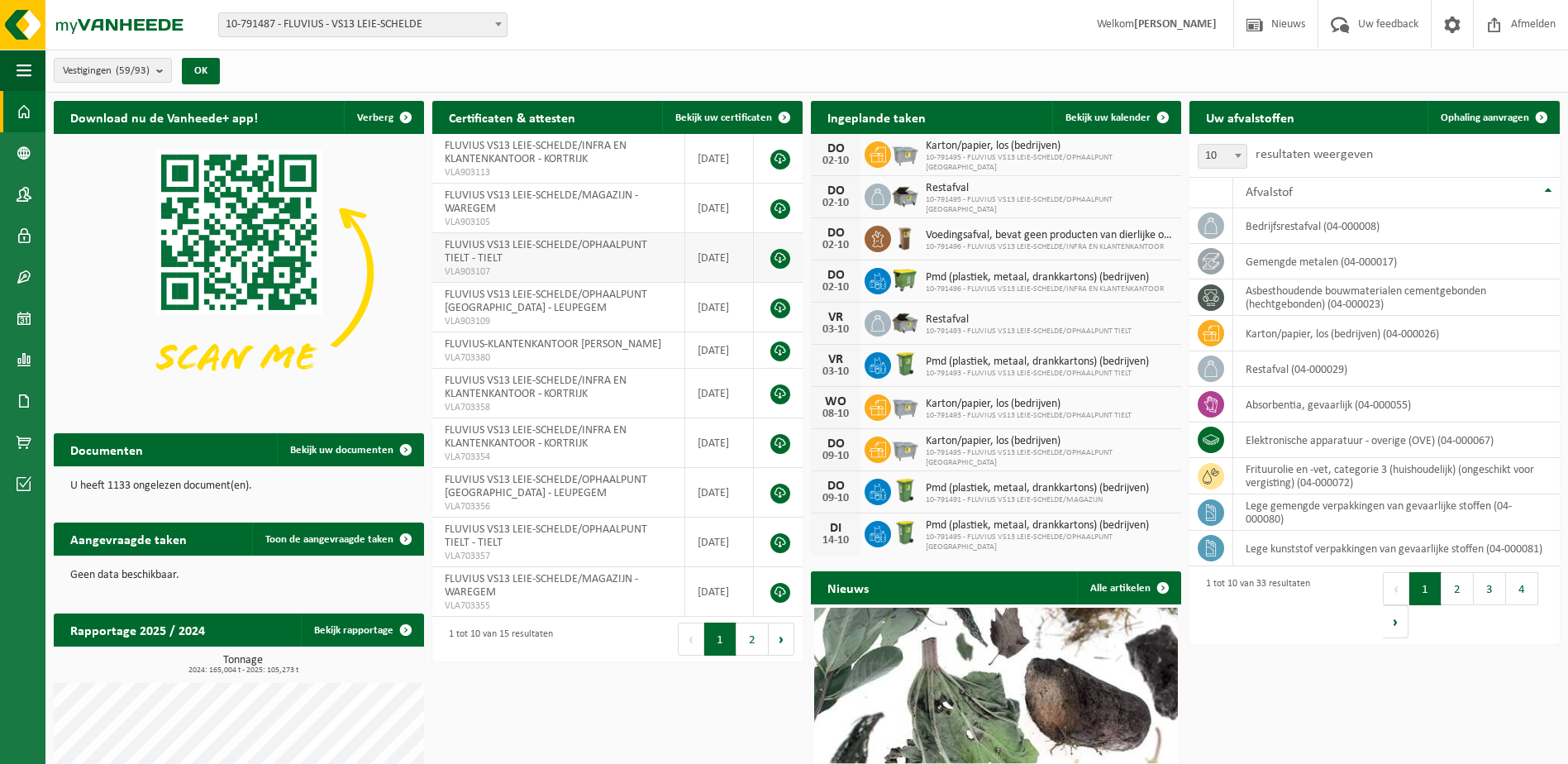
click at [550, 247] on span "FLUVIUS VS13 LEIE-SCHELDE/OPHAALPUNT TIELT - TIELT" at bounding box center [546, 252] width 203 height 26
click at [1470, 116] on span "Ophaling aanvragen" at bounding box center [1484, 117] width 88 height 11
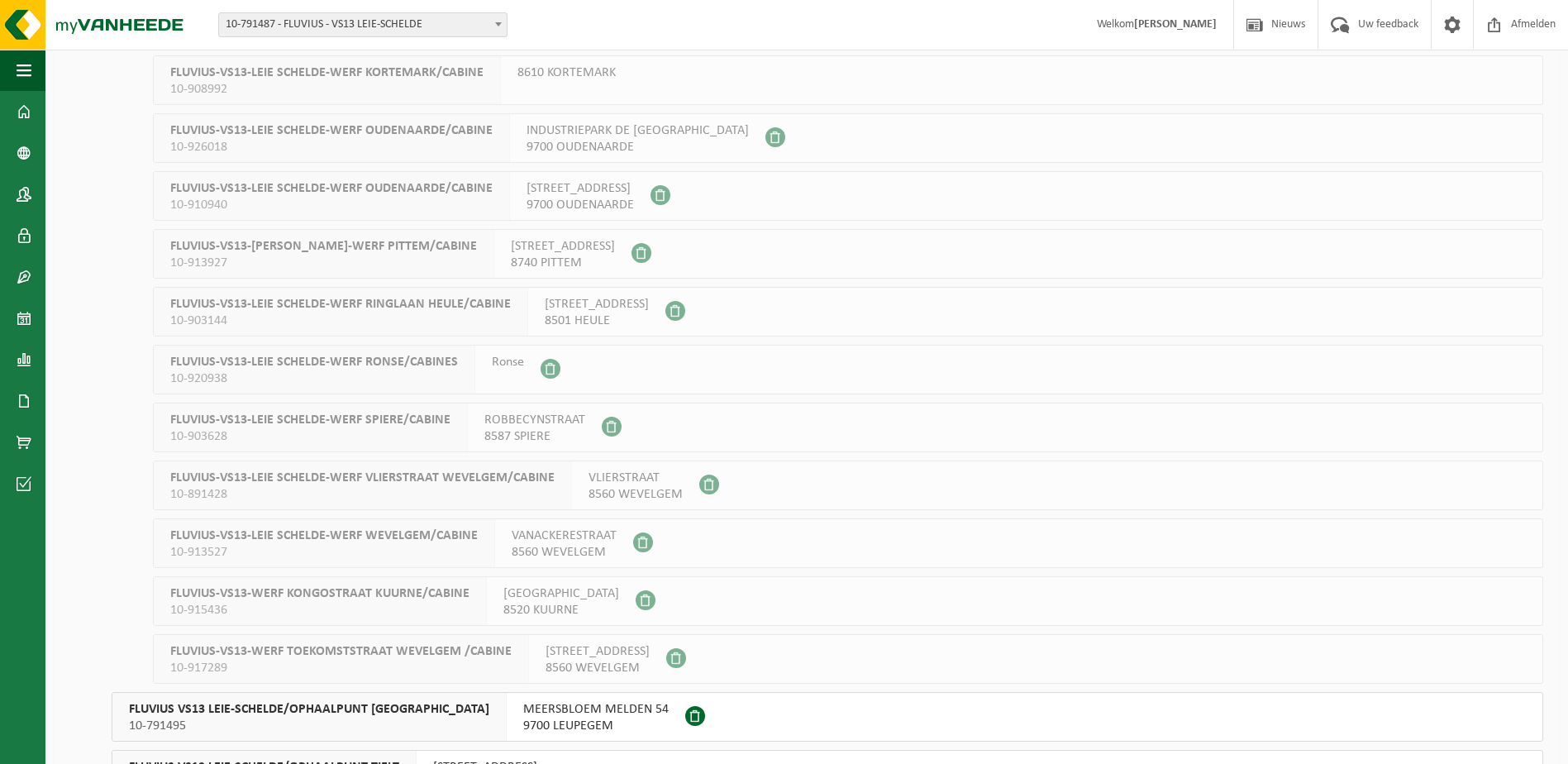
scroll to position [2871, 0]
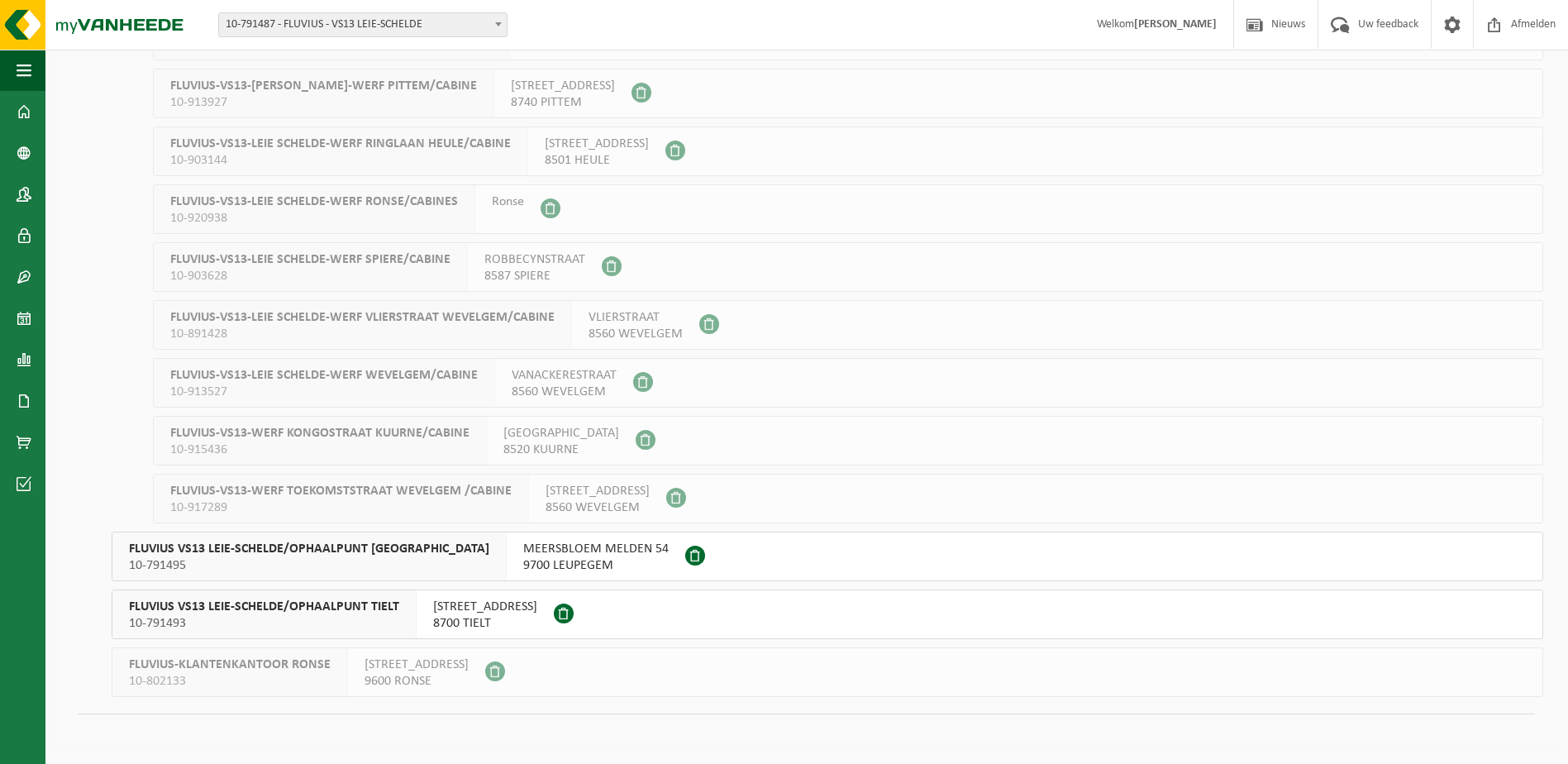
click at [511, 602] on span "[STREET_ADDRESS]" at bounding box center [485, 607] width 104 height 17
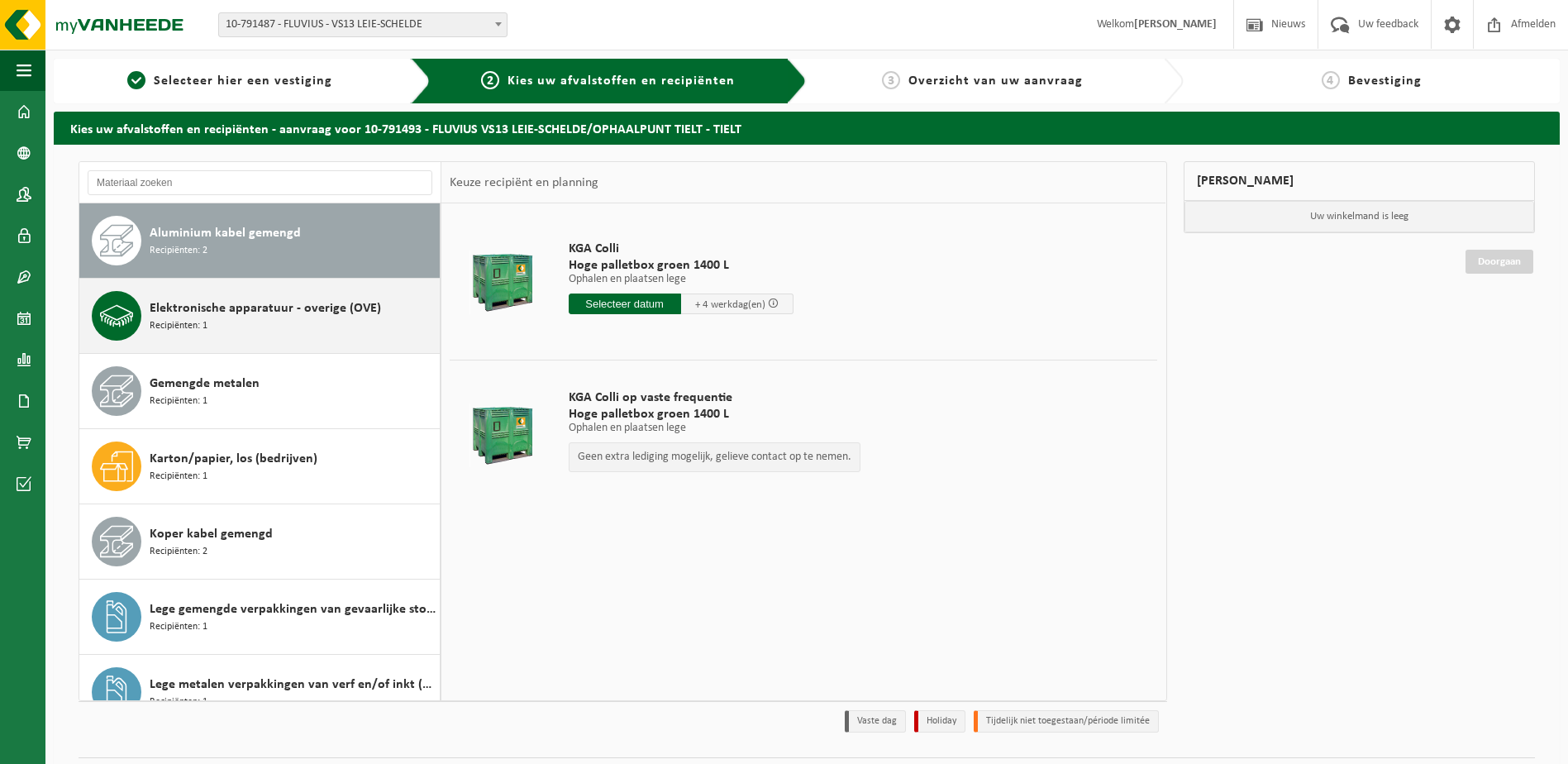
click at [231, 300] on span "Elektronische apparatuur - overige (OVE)" at bounding box center [265, 309] width 231 height 20
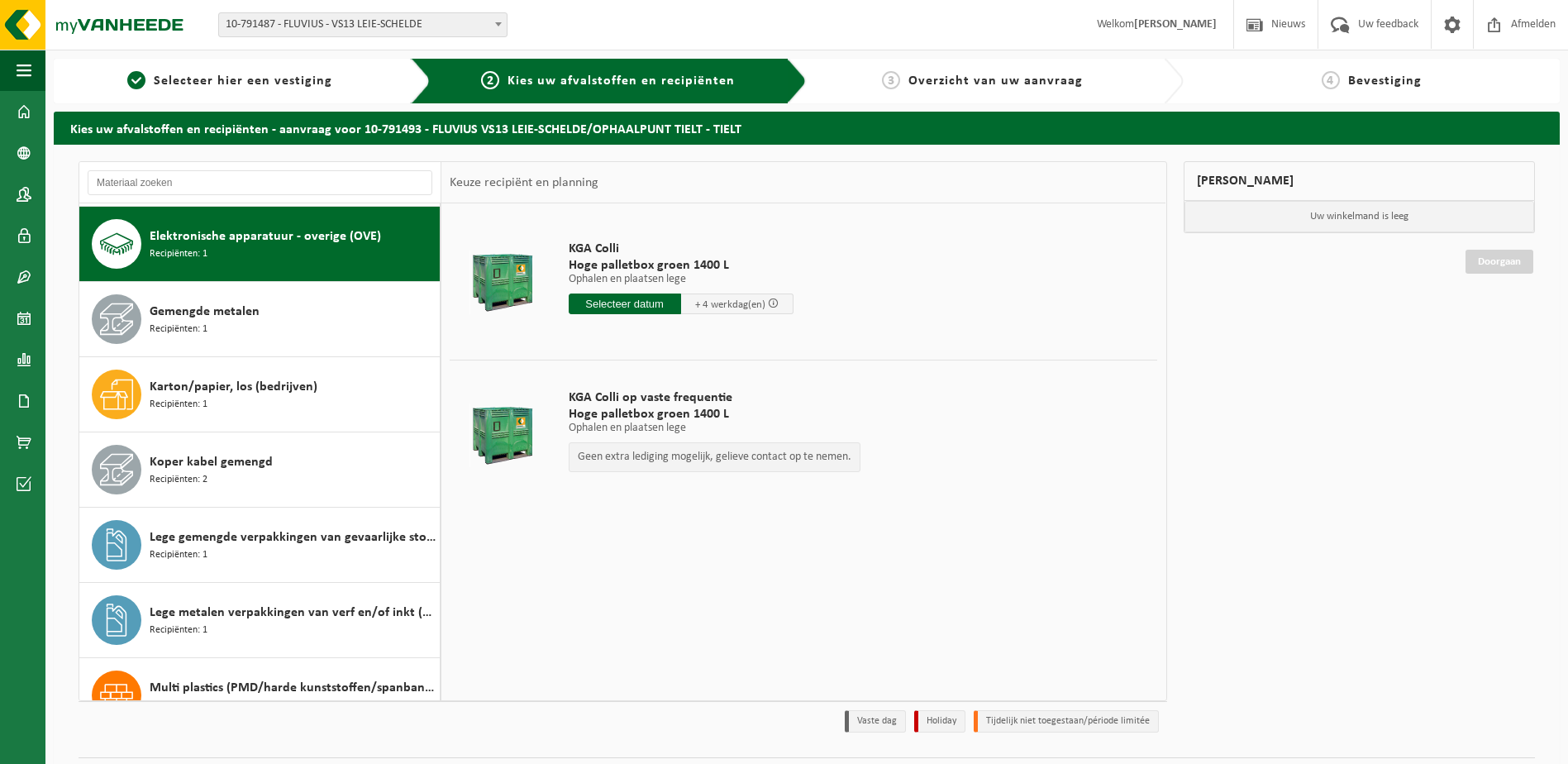
scroll to position [75, 0]
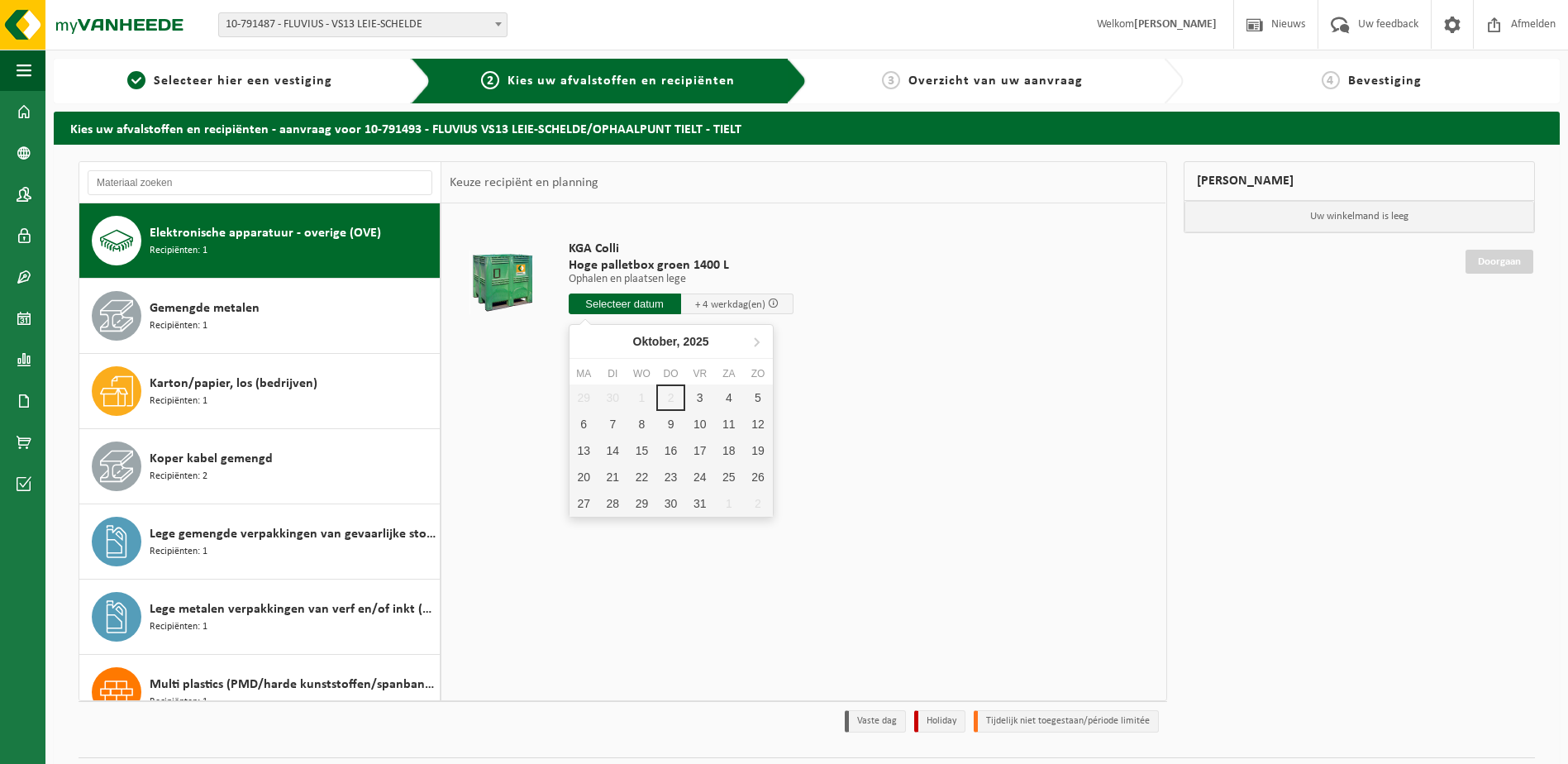
click at [617, 301] on input "text" at bounding box center [625, 304] width 112 height 21
click at [696, 399] on div "3" at bounding box center [699, 398] width 29 height 27
type input "Van 2025-10-03"
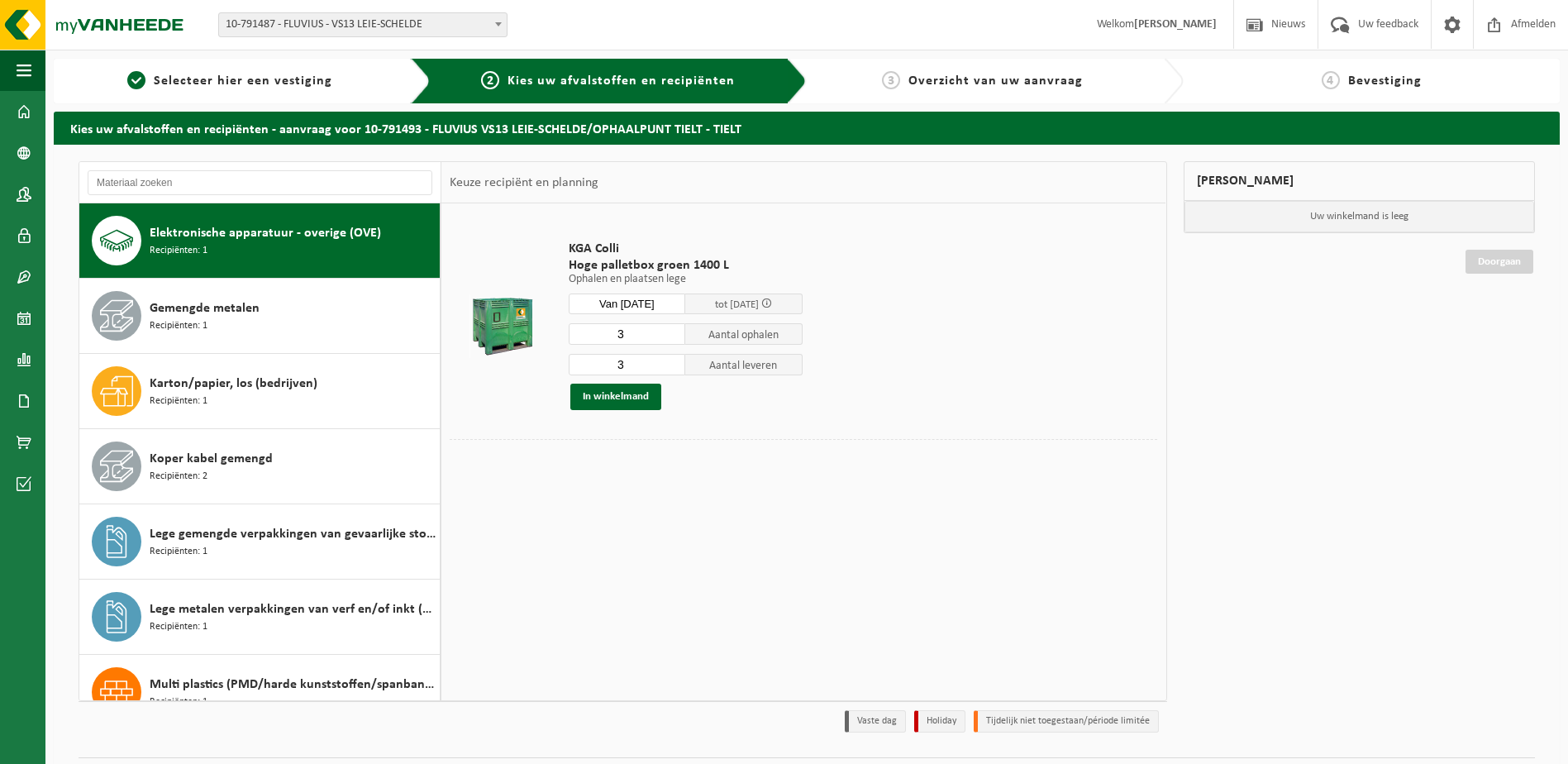
click at [631, 335] on input "3" at bounding box center [627, 334] width 117 height 22
type input "1"
click at [629, 368] on input "3" at bounding box center [627, 365] width 117 height 22
type input "1"
click at [614, 396] on button "In winkelmand" at bounding box center [615, 397] width 91 height 27
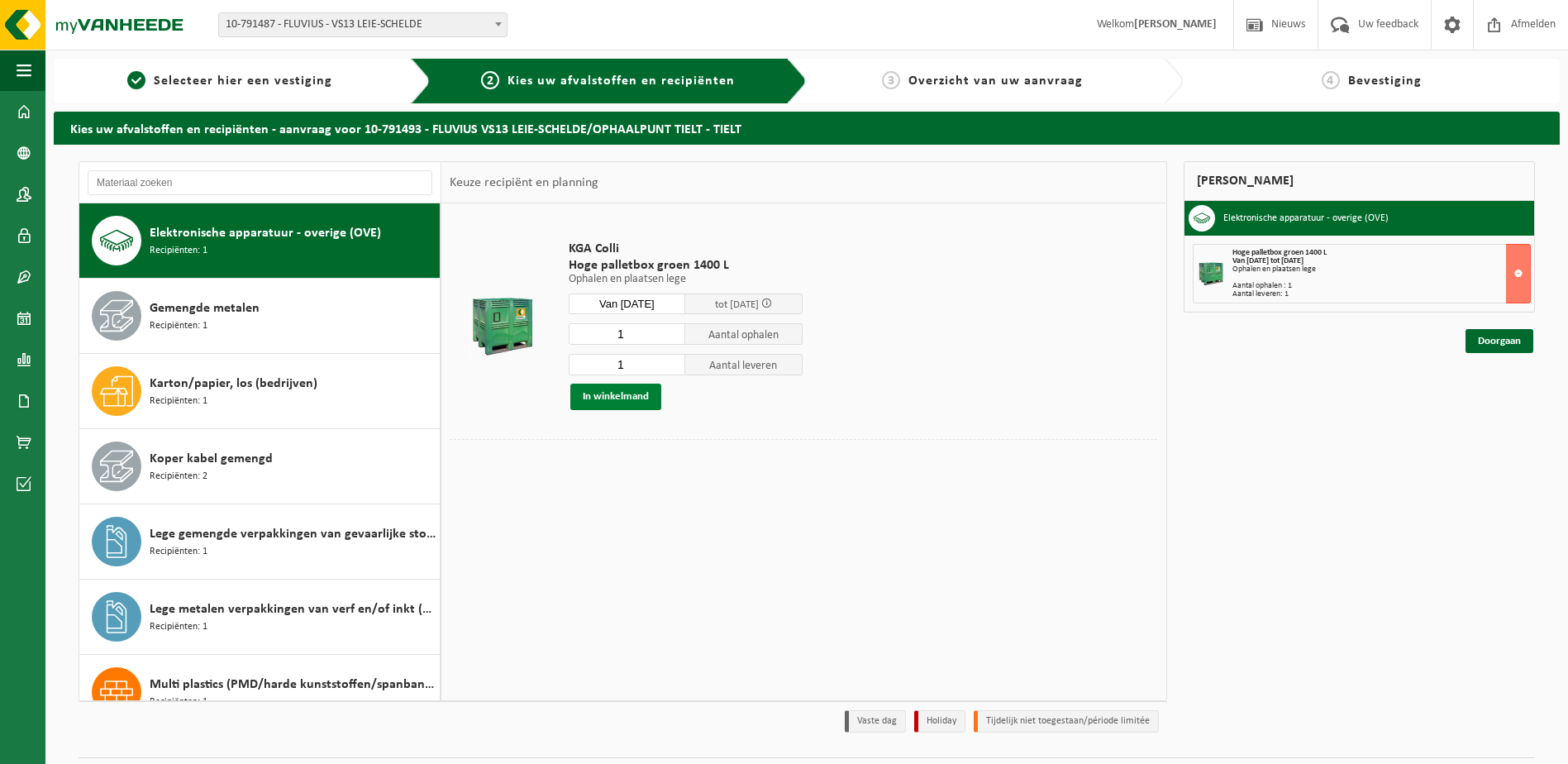
click at [614, 396] on button "In winkelmand" at bounding box center [615, 397] width 91 height 27
click at [1498, 340] on link "Doorgaan" at bounding box center [1499, 340] width 68 height 24
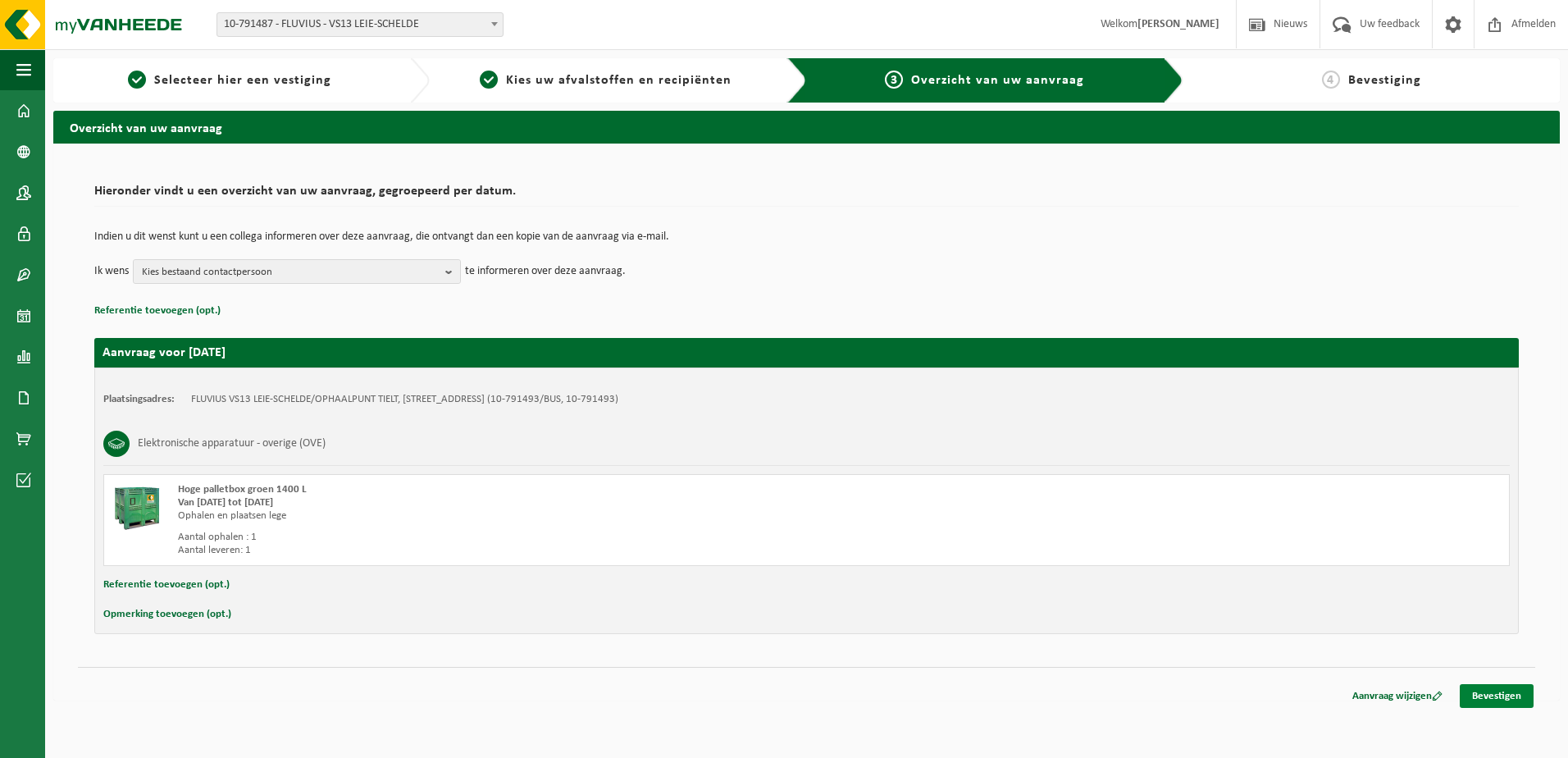
click at [1496, 696] on link "Bevestigen" at bounding box center [1496, 696] width 74 height 24
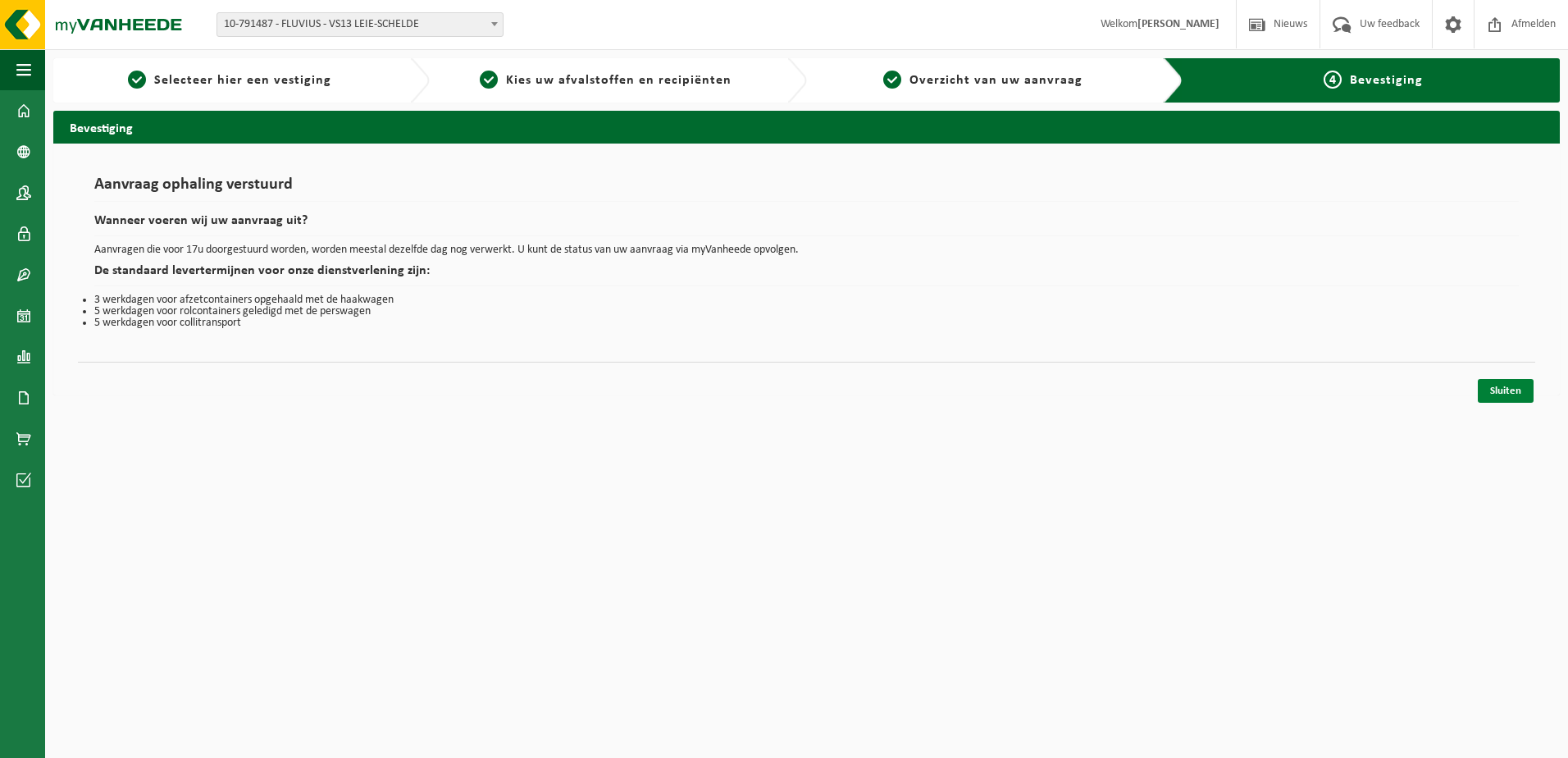
click at [1502, 389] on link "Sluiten" at bounding box center [1506, 390] width 56 height 24
